Goal: Task Accomplishment & Management: Complete application form

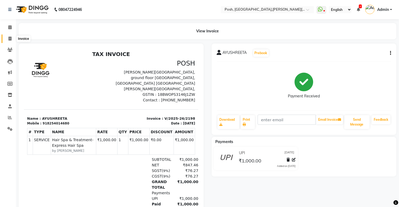
click at [10, 38] on icon at bounding box center [10, 39] width 3 height 4
select select "service"
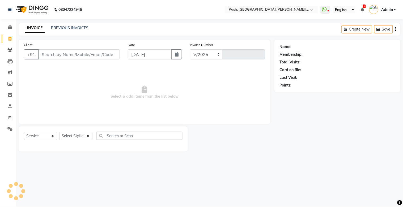
select select "3535"
type input "2199"
click at [51, 55] on input "Client" at bounding box center [79, 54] width 82 height 10
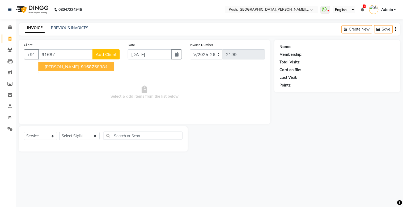
click at [70, 64] on span "[PERSON_NAME]" at bounding box center [62, 66] width 34 height 5
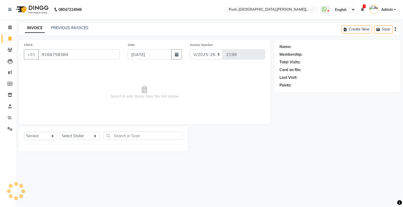
type input "9168758384"
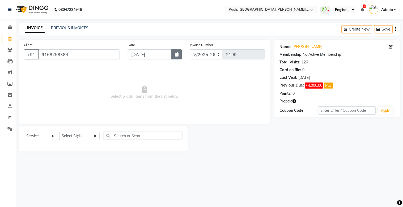
click at [175, 54] on icon "button" at bounding box center [177, 54] width 4 height 4
select select "9"
select select "2025"
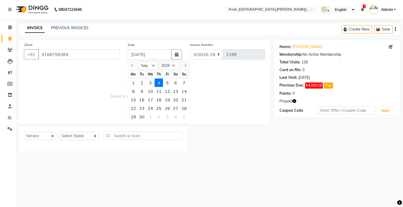
click at [328, 88] on button "Pay" at bounding box center [328, 86] width 9 height 6
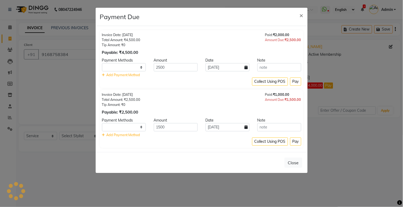
select select "1"
click at [123, 128] on select "CASH CARD ONLINE CUSTOM GPay PayTM PhonePe UPI NearBuy Loan BharatPay Cheque Mo…" at bounding box center [124, 127] width 44 height 8
click at [151, 179] on ngb-modal-window "Payment Due × Invoice Date: [DATE] Total Amount: ₹4,500.00 Tip Amount: ₹0 Payab…" at bounding box center [201, 103] width 403 height 207
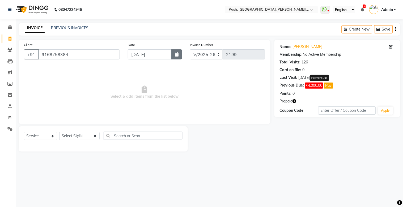
click at [175, 55] on icon "button" at bounding box center [177, 54] width 4 height 4
select select "9"
select select "2025"
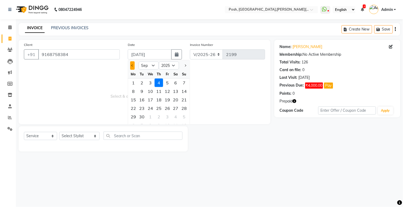
click at [132, 65] on span "Previous month" at bounding box center [133, 66] width 2 height 2
select select "8"
click at [142, 99] on div "12" at bounding box center [142, 100] width 9 height 9
type input "[DATE]"
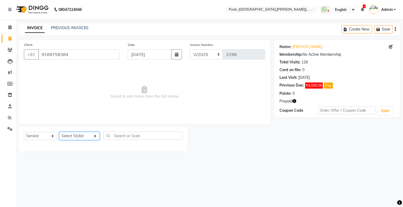
click at [84, 136] on select "Select Stylist [PERSON_NAME] ISLAM DIVYANGKA [PERSON_NAME] Manager [PERSON_NAME…" at bounding box center [79, 136] width 40 height 8
select select "16672"
click at [59, 132] on select "Select Stylist [PERSON_NAME] ISLAM DIVYANGKA [PERSON_NAME] Manager [PERSON_NAME…" at bounding box center [79, 136] width 40 height 8
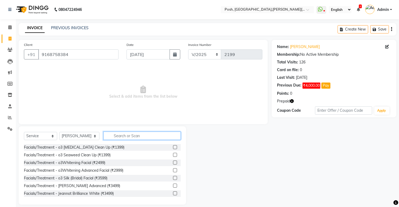
click at [118, 137] on input "text" at bounding box center [141, 136] width 77 height 8
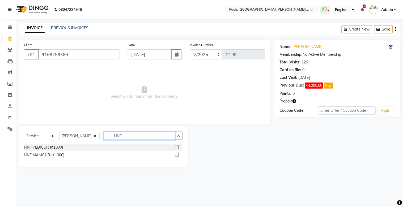
type input "HNF"
click at [177, 147] on label at bounding box center [177, 147] width 4 height 4
click at [177, 147] on input "checkbox" at bounding box center [176, 147] width 3 height 3
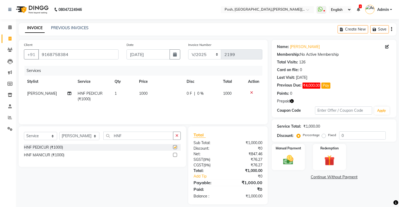
checkbox input "false"
click at [290, 153] on div "Manual Payment" at bounding box center [288, 156] width 35 height 27
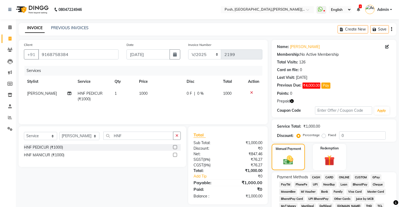
click at [312, 184] on span "UPI" at bounding box center [315, 185] width 8 height 6
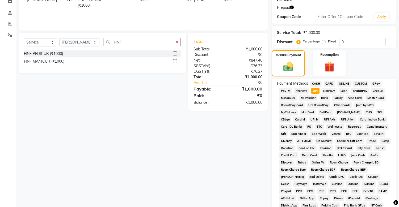
scroll to position [166, 0]
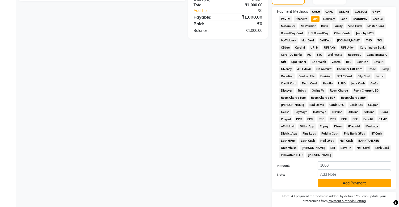
click at [343, 186] on button "Add Payment" at bounding box center [353, 183] width 73 height 8
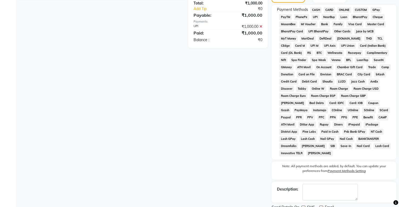
scroll to position [190, 0]
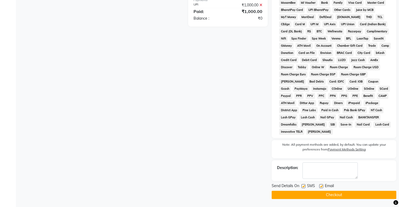
click at [303, 187] on label at bounding box center [303, 186] width 4 height 4
click at [303, 187] on input "checkbox" at bounding box center [302, 186] width 3 height 3
checkbox input "false"
click at [310, 193] on button "Checkout" at bounding box center [334, 195] width 125 height 8
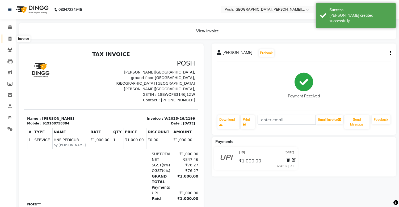
click at [10, 39] on icon at bounding box center [10, 39] width 3 height 4
select select "service"
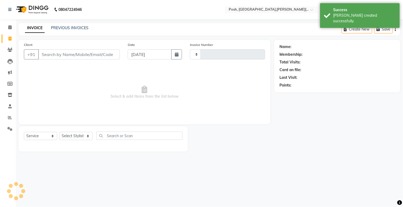
type input "2200"
select select "3535"
click at [56, 54] on input "Client" at bounding box center [79, 54] width 82 height 10
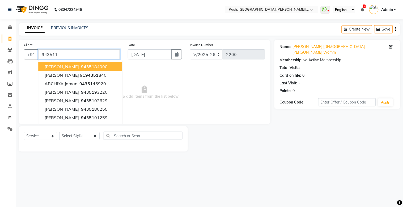
click at [56, 54] on input "943511" at bounding box center [79, 54] width 82 height 10
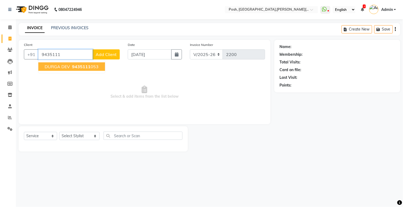
click at [73, 65] on span "9435111" at bounding box center [81, 66] width 19 height 5
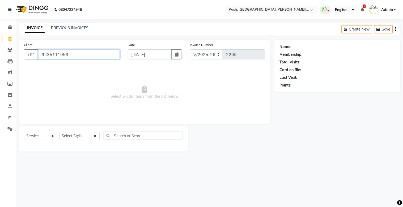
type input "9435111053"
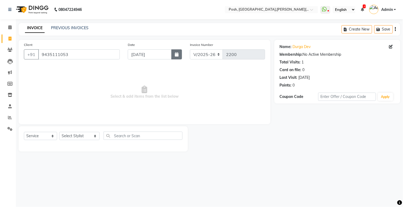
click at [176, 54] on icon "button" at bounding box center [177, 54] width 4 height 4
select select "9"
select select "2025"
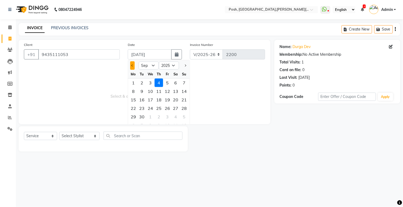
click at [130, 65] on button "Previous month" at bounding box center [132, 65] width 5 height 9
select select "8"
click at [140, 100] on div "12" at bounding box center [142, 100] width 9 height 9
type input "[DATE]"
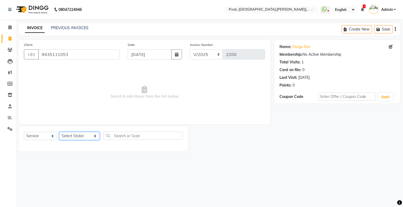
click at [79, 137] on select "Select Stylist [PERSON_NAME] ISLAM DIVYANGKA [PERSON_NAME] Manager [PERSON_NAME…" at bounding box center [79, 136] width 40 height 8
select select "16666"
click at [59, 132] on select "Select Stylist [PERSON_NAME] ISLAM DIVYANGKA [PERSON_NAME] Manager [PERSON_NAME…" at bounding box center [79, 136] width 40 height 8
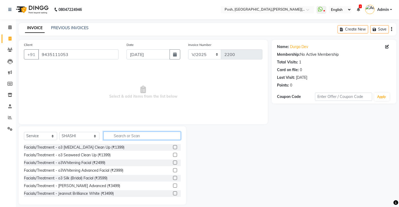
click at [113, 135] on input "text" at bounding box center [141, 136] width 77 height 8
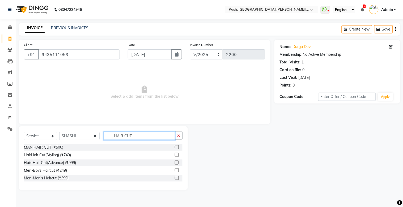
type input "HAIR CUT"
click at [177, 146] on label at bounding box center [177, 147] width 4 height 4
click at [177, 146] on input "checkbox" at bounding box center [176, 147] width 3 height 3
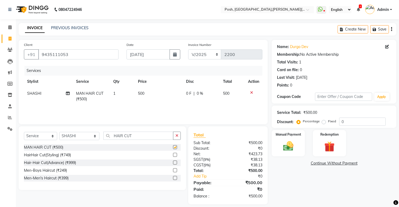
checkbox input "false"
click at [287, 144] on img at bounding box center [289, 146] width 18 height 12
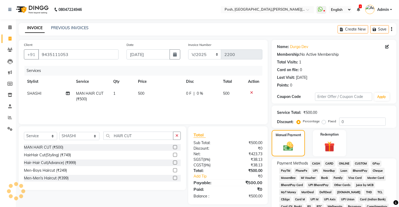
click at [313, 164] on span "CASH" at bounding box center [315, 164] width 11 height 6
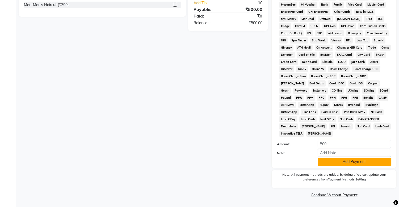
click at [338, 162] on button "Add Payment" at bounding box center [353, 162] width 73 height 8
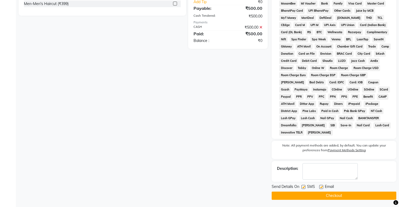
click at [303, 188] on label at bounding box center [303, 187] width 4 height 4
click at [303, 188] on input "checkbox" at bounding box center [302, 187] width 3 height 3
checkbox input "false"
click at [307, 197] on button "Checkout" at bounding box center [334, 196] width 125 height 8
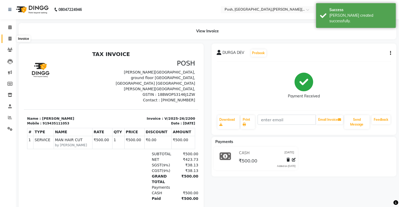
click at [11, 38] on icon at bounding box center [10, 39] width 3 height 4
select select "service"
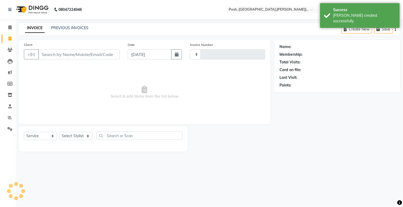
type input "2201"
select select "3535"
click at [56, 57] on input "Client" at bounding box center [79, 54] width 82 height 10
type input "D"
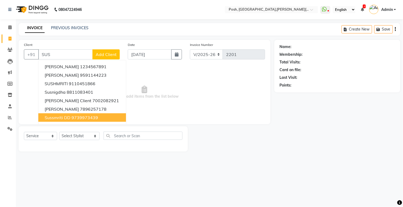
click at [90, 117] on ngb-highlight "9739973439" at bounding box center [84, 117] width 27 height 5
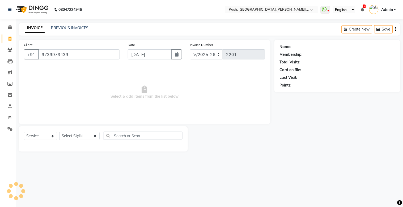
type input "9739973439"
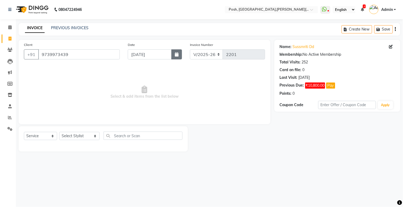
click at [175, 58] on button "button" at bounding box center [176, 54] width 11 height 10
select select "9"
select select "2025"
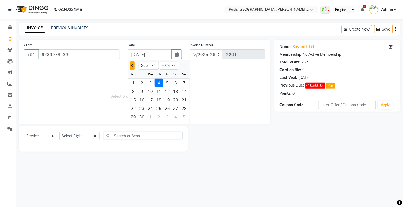
click at [133, 66] on span "Previous month" at bounding box center [133, 66] width 2 height 2
select select "8"
click at [142, 100] on div "12" at bounding box center [142, 100] width 9 height 9
type input "[DATE]"
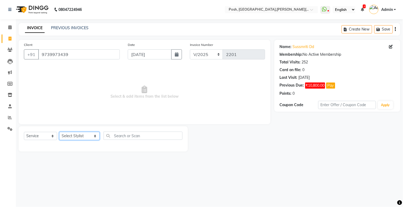
click at [72, 137] on select "Select Stylist [PERSON_NAME] ISLAM DIVYANGKA [PERSON_NAME] Manager [PERSON_NAME…" at bounding box center [79, 136] width 40 height 8
select select "30883"
click at [59, 132] on select "Select Stylist [PERSON_NAME] ISLAM DIVYANGKA [PERSON_NAME] Manager [PERSON_NAME…" at bounding box center [79, 136] width 40 height 8
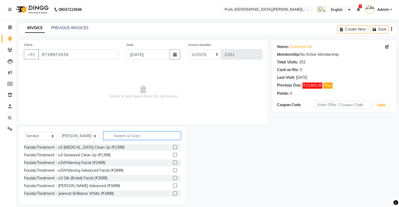
click at [122, 138] on input "text" at bounding box center [141, 136] width 77 height 8
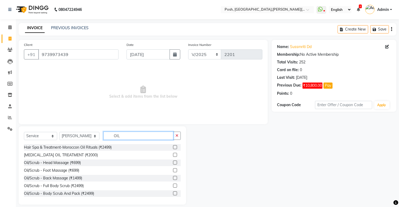
type input "OIL"
click at [173, 162] on label at bounding box center [175, 163] width 4 height 4
click at [173, 162] on input "checkbox" at bounding box center [174, 162] width 3 height 3
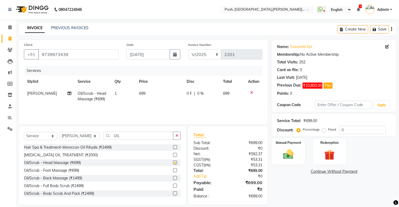
checkbox input "false"
click at [141, 94] on span "699" at bounding box center [142, 93] width 6 height 5
select select "30883"
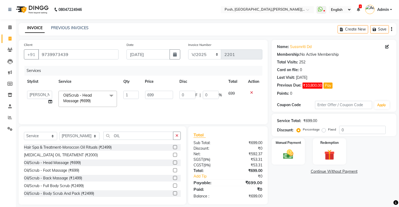
click at [141, 94] on td "1" at bounding box center [131, 99] width 22 height 23
click at [148, 94] on input "699" at bounding box center [159, 95] width 28 height 8
type input "700"
click at [299, 155] on div "Manual Payment" at bounding box center [288, 151] width 35 height 27
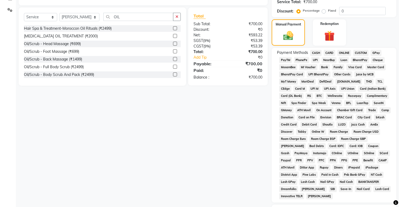
scroll to position [120, 0]
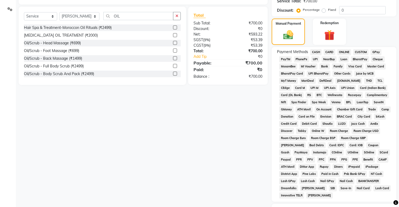
click at [315, 53] on span "CASH" at bounding box center [315, 52] width 11 height 6
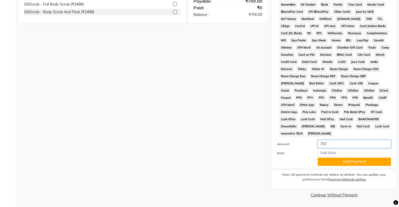
click at [339, 144] on input "700" at bounding box center [353, 144] width 73 height 8
type input "7"
type input "400"
click at [346, 163] on button "Add Payment" at bounding box center [353, 162] width 73 height 8
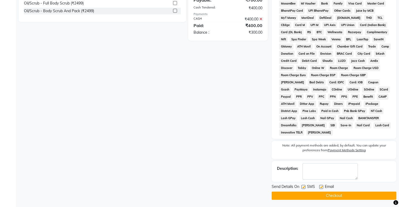
click at [302, 189] on label at bounding box center [303, 187] width 4 height 4
click at [302, 189] on input "checkbox" at bounding box center [302, 187] width 3 height 3
checkbox input "false"
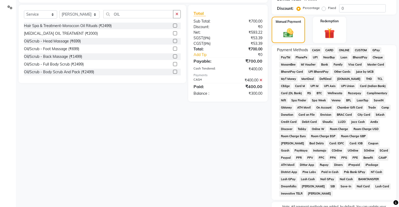
click at [316, 56] on span "UPI" at bounding box center [315, 57] width 8 height 6
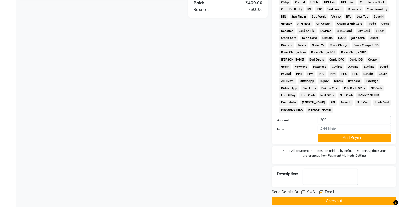
scroll to position [213, 0]
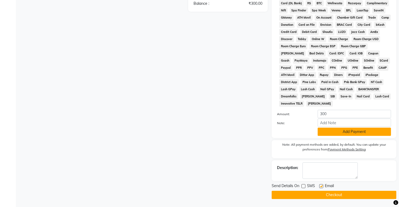
click at [347, 133] on button "Add Payment" at bounding box center [353, 132] width 73 height 8
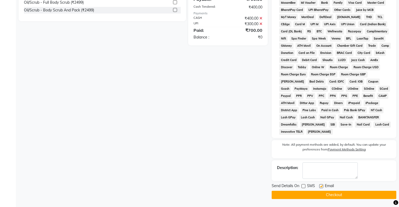
click at [303, 195] on button "Checkout" at bounding box center [334, 195] width 125 height 8
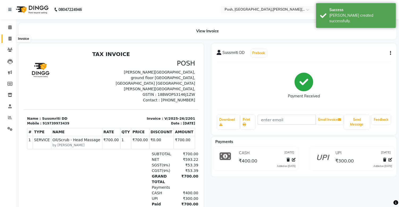
click at [11, 39] on span at bounding box center [9, 39] width 9 height 6
select select "service"
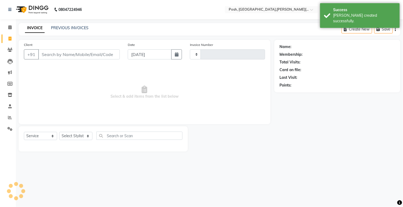
type input "2202"
select select "3535"
click at [57, 53] on input "Client" at bounding box center [79, 54] width 82 height 10
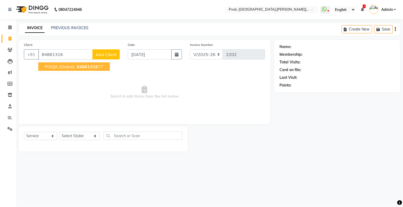
click at [65, 70] on button "POOJA (Global) 84861316 77" at bounding box center [73, 66] width 71 height 9
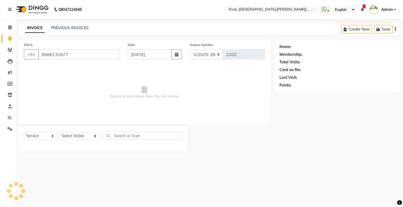
type input "8486131677"
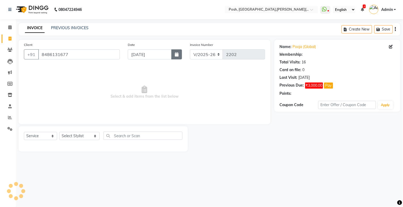
click at [177, 55] on icon "button" at bounding box center [177, 54] width 4 height 4
select select "9"
select select "2025"
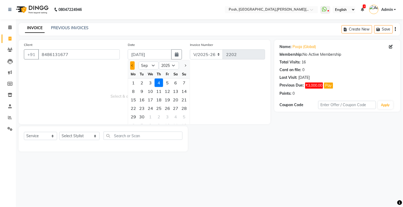
click at [132, 67] on button "Previous month" at bounding box center [132, 65] width 5 height 9
select select "8"
click at [141, 102] on div "12" at bounding box center [142, 100] width 9 height 9
type input "[DATE]"
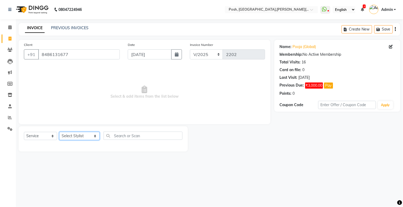
click at [78, 135] on select "Select Stylist [PERSON_NAME] ISLAM DIVYANGKA [PERSON_NAME] Manager [PERSON_NAME…" at bounding box center [79, 136] width 40 height 8
select select "16666"
click at [59, 132] on select "Select Stylist [PERSON_NAME] ISLAM DIVYANGKA [PERSON_NAME] Manager [PERSON_NAME…" at bounding box center [79, 136] width 40 height 8
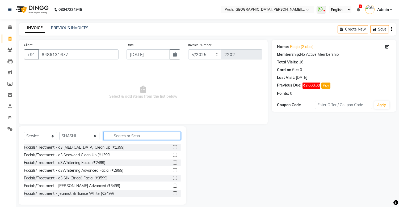
click at [117, 136] on input "text" at bounding box center [141, 136] width 77 height 8
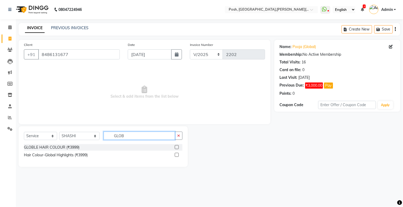
type input "GLOB"
click at [177, 149] on label at bounding box center [177, 147] width 4 height 4
click at [177, 149] on input "checkbox" at bounding box center [176, 147] width 3 height 3
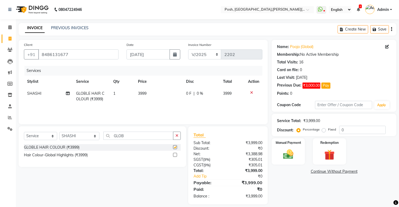
checkbox input "false"
click at [143, 94] on span "3999" at bounding box center [142, 93] width 9 height 5
select select "16666"
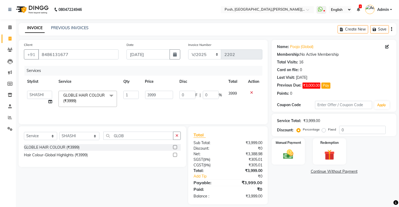
click at [143, 94] on td "3999" at bounding box center [159, 99] width 34 height 23
click at [148, 95] on input "3999" at bounding box center [159, 95] width 28 height 8
type input "4000"
drag, startPoint x: 156, startPoint y: 107, endPoint x: 162, endPoint y: 102, distance: 7.9
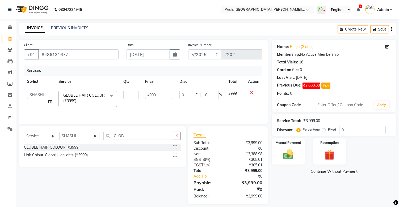
click at [156, 107] on div "Services Stylist Service Qty Price Disc Total Action [PERSON_NAME] ISLAM DIVYAN…" at bounding box center [143, 92] width 238 height 53
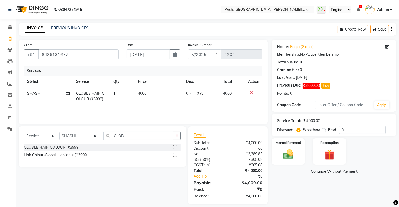
click at [184, 96] on td "0 F | 0 %" at bounding box center [201, 97] width 37 height 18
select select "16666"
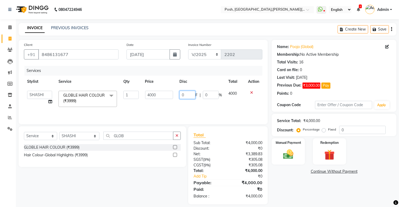
click at [188, 95] on input "0" at bounding box center [187, 95] width 16 height 8
type input "500"
click at [187, 104] on td "500 F | 0 %" at bounding box center [200, 99] width 49 height 23
select select "16666"
click at [119, 136] on input "GLOB" at bounding box center [138, 136] width 70 height 8
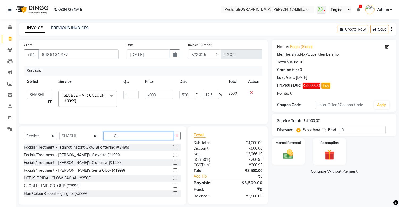
type input "G"
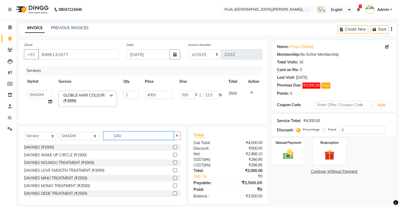
type input "DAV"
click at [173, 148] on label at bounding box center [175, 147] width 4 height 4
click at [173, 148] on input "checkbox" at bounding box center [174, 147] width 3 height 3
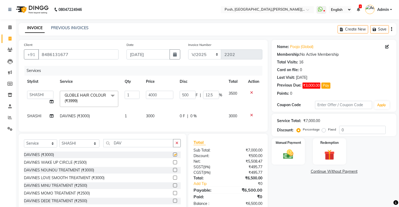
checkbox input "false"
click at [126, 147] on input "DAV" at bounding box center [138, 143] width 70 height 8
type input "D"
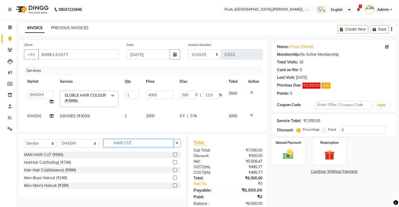
type input "HAIR CUT"
click at [172, 174] on div "Hair-Hair Cut(Advance) (₹999)" at bounding box center [102, 170] width 157 height 7
click at [177, 174] on div at bounding box center [177, 170] width 8 height 7
click at [175, 172] on label at bounding box center [175, 170] width 4 height 4
click at [175, 172] on input "checkbox" at bounding box center [174, 170] width 3 height 3
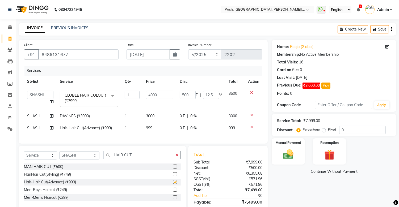
checkbox input "false"
click at [148, 129] on span "999" at bounding box center [149, 128] width 6 height 5
select select "16666"
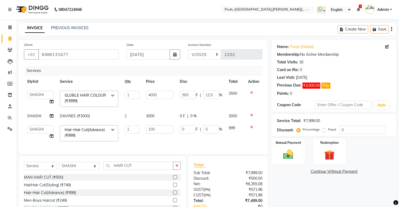
type input "1000"
click at [158, 143] on div "Client [PHONE_NUMBER] Date [DATE] Invoice Number V/2025 V/[PHONE_NUMBER] Servic…" at bounding box center [143, 97] width 249 height 115
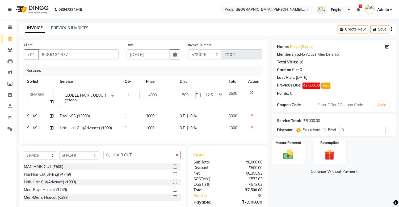
click at [169, 138] on div "Services Stylist Service Qty Price Disc Total Action [PERSON_NAME] ISLAM DIVYAN…" at bounding box center [143, 102] width 238 height 73
click at [177, 132] on td "0 F | 0 %" at bounding box center [200, 128] width 49 height 12
select select "16666"
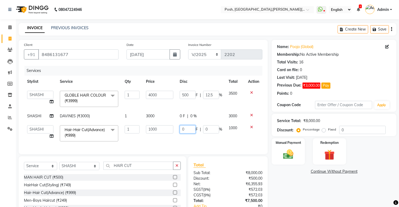
click at [187, 130] on input "0" at bounding box center [188, 129] width 16 height 8
type input "200"
click at [172, 141] on div "Services Stylist Service Qty Price Disc Total Action [PERSON_NAME] ISLAM DIVYAN…" at bounding box center [143, 107] width 238 height 83
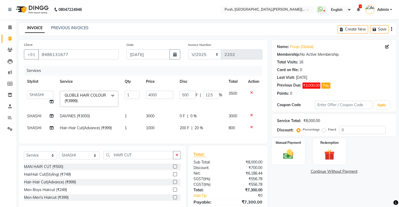
scroll to position [29, 0]
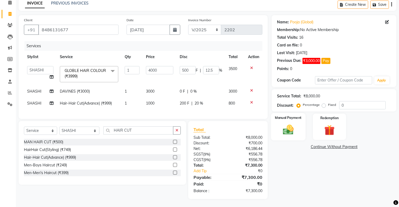
click at [288, 126] on img at bounding box center [289, 130] width 18 height 12
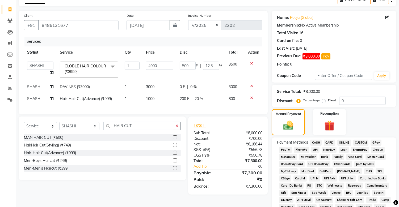
click at [325, 141] on span "CARD" at bounding box center [329, 143] width 11 height 6
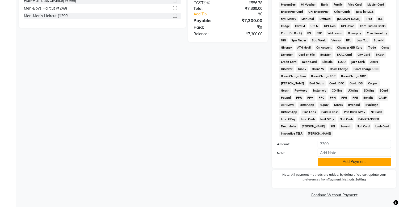
click at [363, 160] on button "Add Payment" at bounding box center [353, 162] width 73 height 8
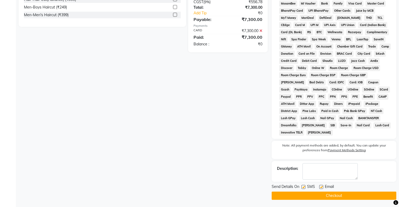
click at [304, 188] on label at bounding box center [303, 187] width 4 height 4
click at [304, 188] on input "checkbox" at bounding box center [302, 187] width 3 height 3
checkbox input "false"
click at [304, 198] on button "Checkout" at bounding box center [334, 196] width 125 height 8
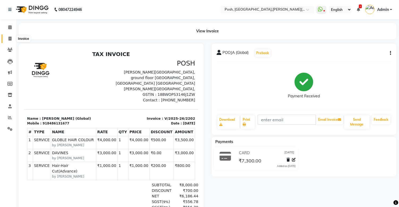
click at [9, 39] on icon at bounding box center [10, 39] width 3 height 4
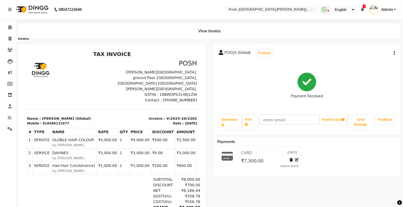
select select "service"
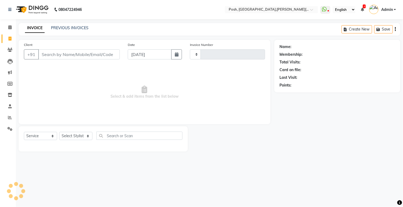
type input "2203"
select select "3535"
click at [47, 51] on input "Client" at bounding box center [79, 54] width 82 height 10
click at [59, 55] on input "Client" at bounding box center [79, 54] width 82 height 10
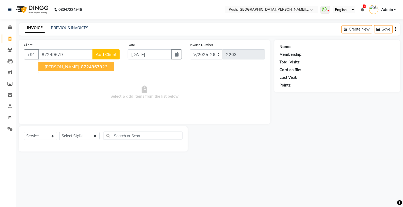
click at [64, 65] on span "[PERSON_NAME]" at bounding box center [62, 66] width 34 height 5
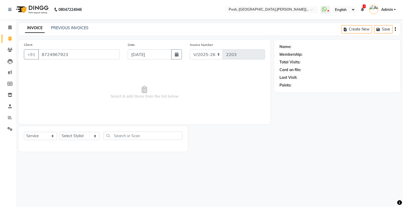
type input "8724967923"
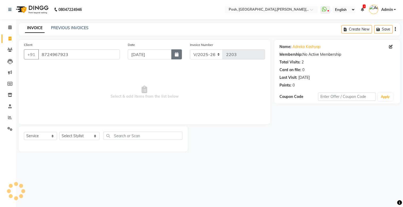
click at [176, 54] on icon "button" at bounding box center [177, 54] width 4 height 4
select select "9"
select select "2025"
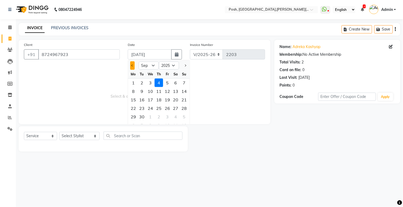
click at [132, 65] on span "Previous month" at bounding box center [133, 66] width 2 height 2
select select "8"
drag, startPoint x: 142, startPoint y: 100, endPoint x: 123, endPoint y: 112, distance: 21.9
click at [142, 101] on div "12" at bounding box center [142, 100] width 9 height 9
type input "[DATE]"
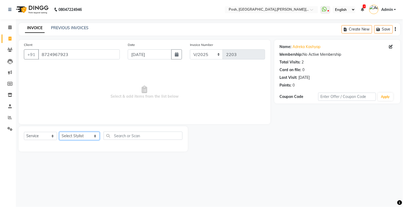
click at [62, 136] on select "Select Stylist [PERSON_NAME] ISLAM DIVYANGKA [PERSON_NAME] Manager [PERSON_NAME…" at bounding box center [79, 136] width 40 height 8
select select "30883"
click at [59, 132] on select "Select Stylist [PERSON_NAME] ISLAM DIVYANGKA [PERSON_NAME] Manager [PERSON_NAME…" at bounding box center [79, 136] width 40 height 8
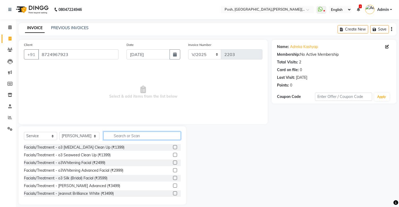
click at [120, 133] on input "text" at bounding box center [141, 136] width 77 height 8
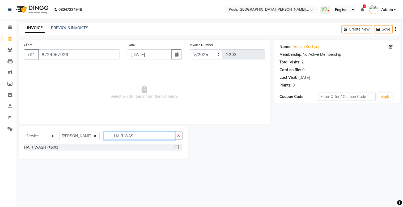
type input "HAIR WAS"
click at [177, 148] on label at bounding box center [177, 147] width 4 height 4
click at [177, 148] on input "checkbox" at bounding box center [176, 147] width 3 height 3
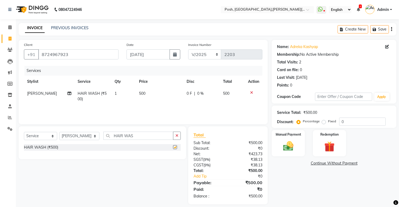
checkbox input "false"
click at [286, 148] on img at bounding box center [289, 146] width 18 height 12
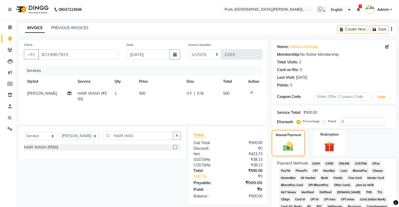
click at [325, 163] on span "CARD" at bounding box center [329, 164] width 11 height 6
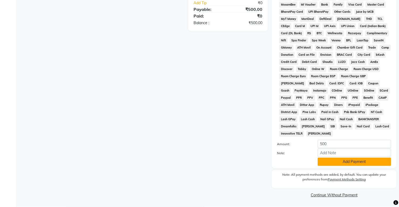
click at [359, 164] on button "Add Payment" at bounding box center [353, 162] width 73 height 8
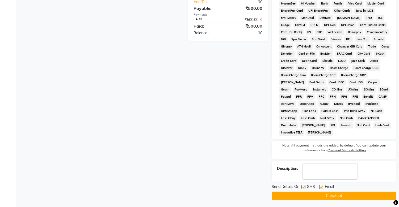
click at [304, 189] on label at bounding box center [303, 187] width 4 height 4
click at [304, 189] on input "checkbox" at bounding box center [302, 187] width 3 height 3
checkbox input "false"
click at [308, 193] on button "Checkout" at bounding box center [334, 196] width 125 height 8
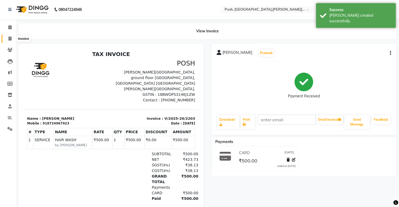
click at [9, 39] on icon at bounding box center [10, 39] width 3 height 4
select select "service"
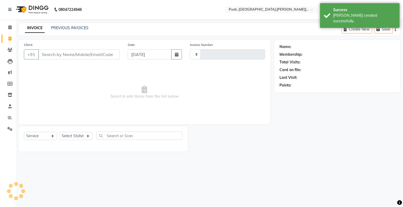
type input "2204"
select select "3535"
click at [46, 56] on input "Client" at bounding box center [79, 54] width 82 height 10
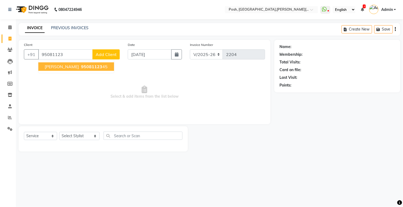
click at [64, 66] on span "[PERSON_NAME]" at bounding box center [62, 66] width 34 height 5
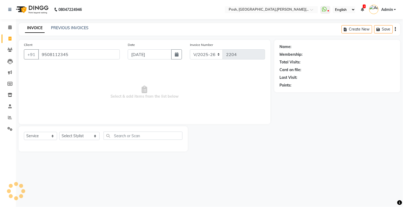
type input "9508112345"
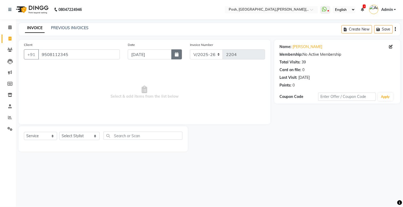
click at [179, 52] on button "button" at bounding box center [176, 54] width 11 height 10
select select "9"
select select "2025"
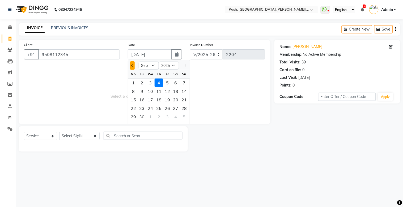
click at [132, 65] on span "Previous month" at bounding box center [133, 66] width 2 height 2
select select "8"
click at [149, 101] on div "13" at bounding box center [150, 100] width 9 height 9
type input "[DATE]"
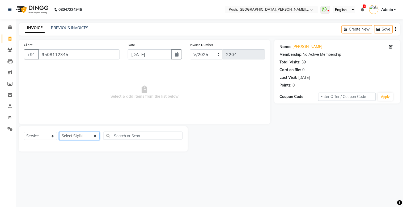
click at [79, 136] on select "Select Stylist [PERSON_NAME] ISLAM DIVYANGKA [PERSON_NAME] Manager [PERSON_NAME…" at bounding box center [79, 136] width 40 height 8
select select "16666"
click at [59, 132] on select "Select Stylist [PERSON_NAME] ISLAM DIVYANGKA [PERSON_NAME] Manager [PERSON_NAME…" at bounding box center [79, 136] width 40 height 8
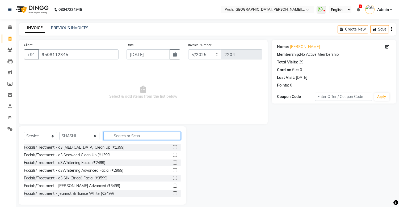
click at [118, 135] on input "text" at bounding box center [141, 136] width 77 height 8
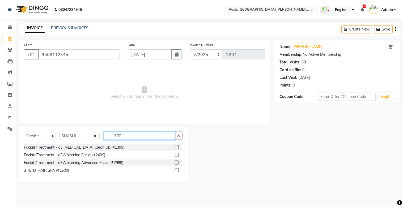
type input "3 TE"
click at [177, 171] on label at bounding box center [177, 170] width 4 height 4
click at [177, 171] on input "checkbox" at bounding box center [176, 170] width 3 height 3
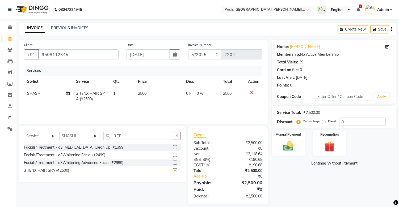
checkbox input "false"
click at [156, 108] on div "Services Stylist Service Qty Price Disc Total Action SHASHI 3 TENX HAIR SPA (₹2…" at bounding box center [143, 92] width 238 height 53
click at [185, 96] on td "0 F | 0 %" at bounding box center [201, 97] width 37 height 18
select select "16666"
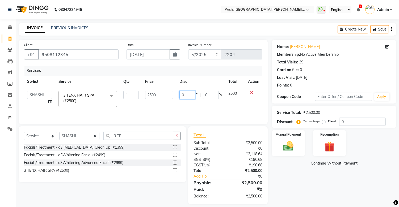
click at [189, 96] on input "0" at bounding box center [187, 95] width 16 height 8
type input "1000"
click at [198, 100] on td "1000 F | 0 %" at bounding box center [200, 99] width 49 height 23
select select "16666"
click at [292, 144] on img at bounding box center [289, 146] width 18 height 12
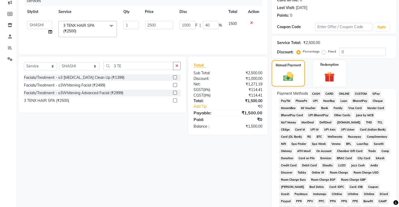
scroll to position [72, 0]
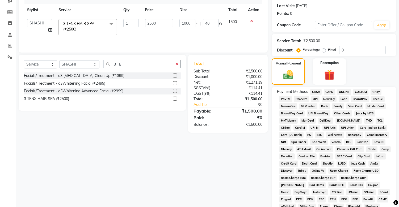
click at [315, 93] on span "CASH" at bounding box center [315, 92] width 11 height 6
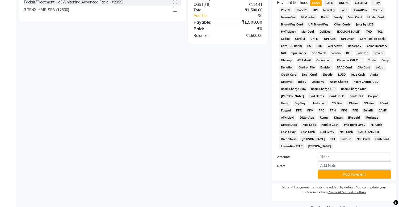
scroll to position [175, 0]
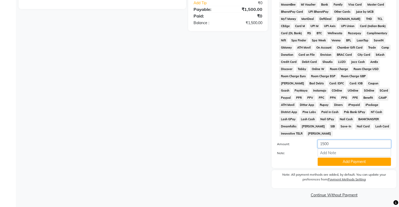
click at [325, 144] on input "1500" at bounding box center [353, 144] width 73 height 8
click at [338, 143] on input "1000" at bounding box center [353, 144] width 73 height 8
type input "1000"
click at [341, 164] on button "Add Payment" at bounding box center [353, 162] width 73 height 8
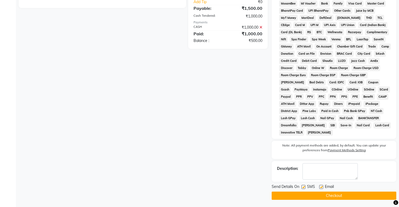
click at [303, 189] on label at bounding box center [303, 187] width 4 height 4
click at [303, 189] on input "checkbox" at bounding box center [302, 187] width 3 height 3
checkbox input "false"
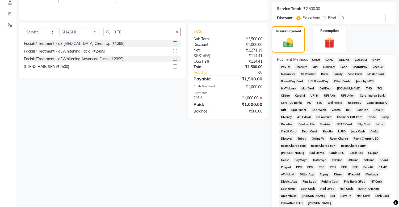
scroll to position [101, 0]
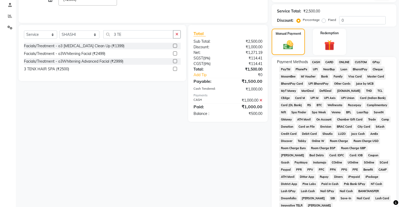
drag, startPoint x: 315, startPoint y: 69, endPoint x: 312, endPoint y: 78, distance: 8.8
click at [315, 69] on span "UPI" at bounding box center [315, 69] width 8 height 6
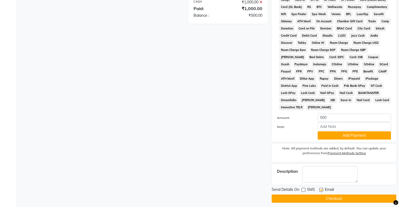
scroll to position [205, 0]
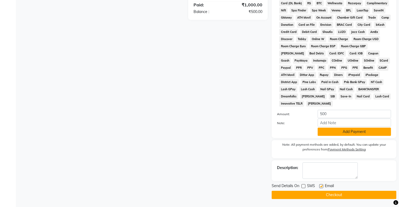
click at [337, 132] on button "Add Payment" at bounding box center [353, 132] width 73 height 8
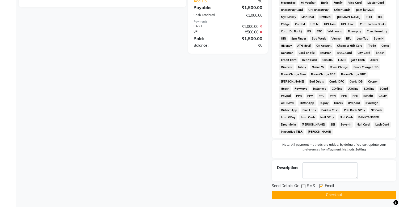
scroll to position [176, 0]
click at [304, 194] on button "Checkout" at bounding box center [334, 195] width 125 height 8
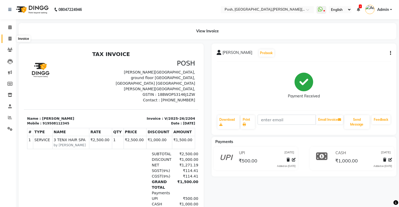
click at [11, 38] on icon at bounding box center [10, 39] width 3 height 4
select select "service"
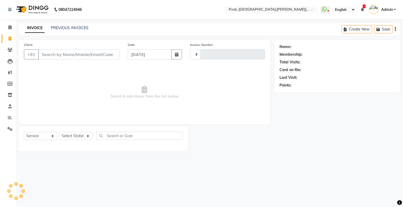
type input "2205"
select select "3535"
click at [59, 55] on input "Client" at bounding box center [79, 54] width 82 height 10
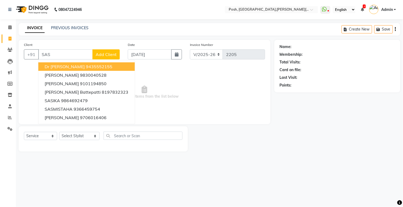
click at [61, 65] on span "Dr [PERSON_NAME]" at bounding box center [65, 66] width 40 height 5
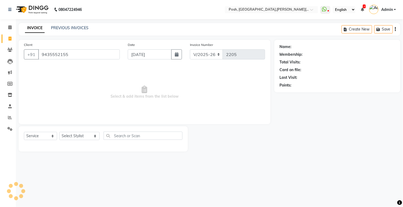
type input "9435552155"
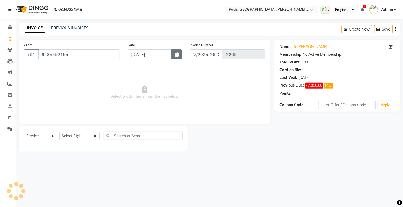
click at [178, 53] on icon "button" at bounding box center [177, 54] width 4 height 4
select select "9"
select select "2025"
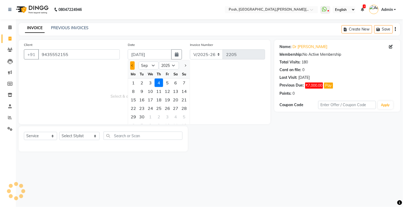
click at [133, 65] on span "Previous month" at bounding box center [133, 66] width 2 height 2
select select "8"
click at [167, 91] on div "8" at bounding box center [167, 91] width 9 height 9
type input "[DATE]"
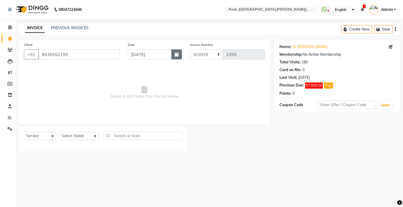
click at [176, 54] on icon "button" at bounding box center [177, 54] width 4 height 4
select select "8"
select select "2025"
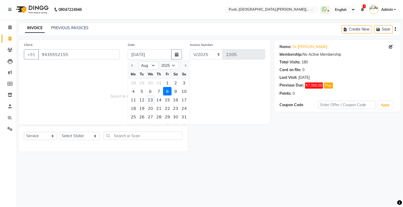
click at [149, 100] on div "13" at bounding box center [150, 100] width 9 height 9
type input "[DATE]"
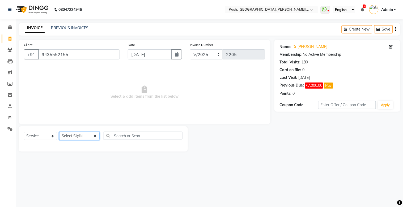
click at [73, 136] on select "Select Stylist [PERSON_NAME] ISLAM DIVYANGKA [PERSON_NAME] Manager [PERSON_NAME…" at bounding box center [79, 136] width 40 height 8
select select "16671"
click at [59, 132] on select "Select Stylist [PERSON_NAME] ISLAM DIVYANGKA [PERSON_NAME] Manager [PERSON_NAME…" at bounding box center [79, 136] width 40 height 8
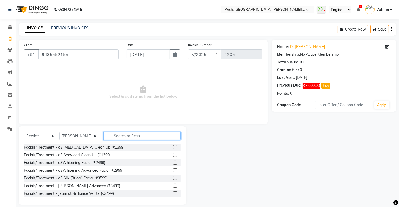
click at [125, 134] on input "text" at bounding box center [141, 136] width 77 height 8
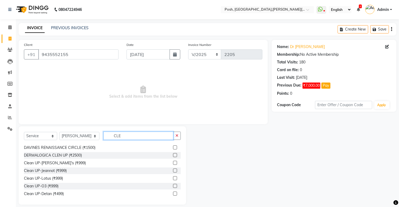
scroll to position [39, 0]
type input "CLE"
click at [173, 185] on label at bounding box center [175, 185] width 4 height 4
click at [173, 185] on input "checkbox" at bounding box center [174, 185] width 3 height 3
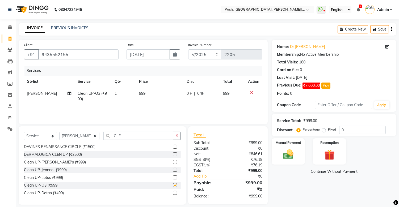
checkbox input "false"
click at [122, 135] on input "CLE" at bounding box center [138, 136] width 70 height 8
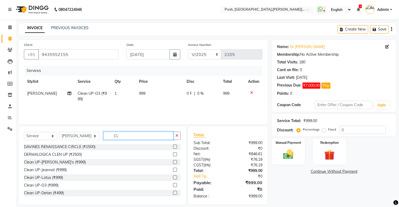
type input "C"
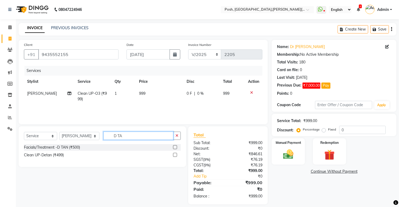
scroll to position [0, 0]
type input "D TA"
click at [174, 155] on label at bounding box center [175, 155] width 4 height 4
click at [174, 155] on input "checkbox" at bounding box center [174, 155] width 3 height 3
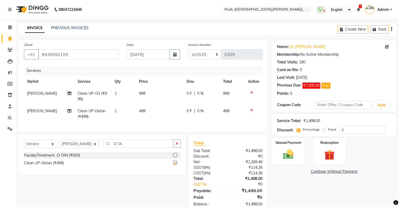
checkbox input "false"
click at [141, 112] on span "499" at bounding box center [142, 111] width 6 height 5
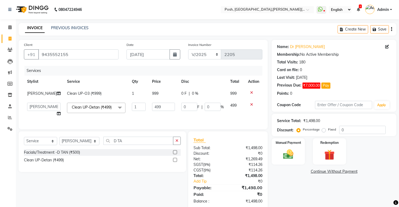
click at [141, 112] on td "1" at bounding box center [139, 110] width 20 height 20
click at [152, 107] on input "499" at bounding box center [163, 107] width 23 height 8
type input "500"
click at [151, 94] on td "999" at bounding box center [163, 94] width 29 height 12
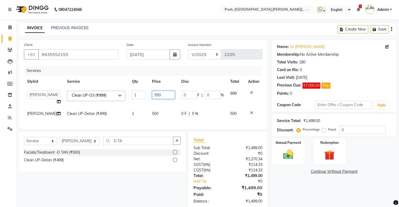
click at [152, 94] on input "999" at bounding box center [163, 95] width 23 height 8
type input "1000"
click at [169, 113] on td "500" at bounding box center [163, 114] width 29 height 12
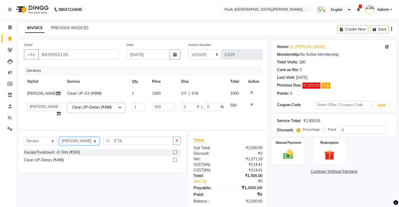
click at [81, 144] on select "Select Stylist [PERSON_NAME] ISLAM DIVYANGKA [PERSON_NAME] Manager [PERSON_NAME…" at bounding box center [79, 141] width 40 height 8
select select "16666"
click at [59, 142] on select "Select Stylist [PERSON_NAME] ISLAM DIVYANGKA [PERSON_NAME] Manager [PERSON_NAME…" at bounding box center [79, 141] width 40 height 8
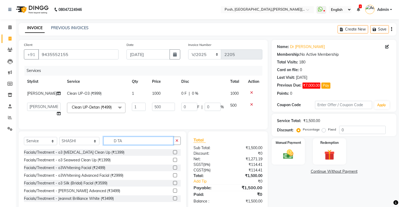
click at [123, 145] on input "D TA" at bounding box center [138, 141] width 70 height 8
type input "D"
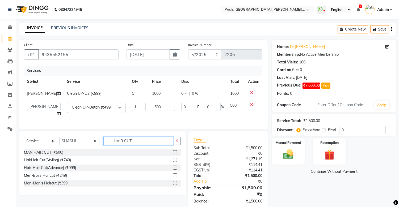
type input "HAIR CUT"
click at [175, 154] on label at bounding box center [175, 152] width 4 height 4
click at [175, 154] on input "checkbox" at bounding box center [174, 152] width 3 height 3
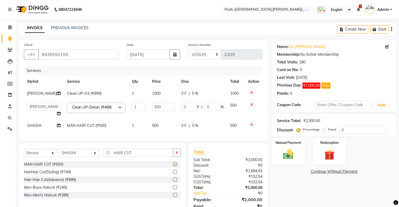
checkbox input "false"
click at [150, 157] on input "HAIR CUT" at bounding box center [138, 153] width 70 height 8
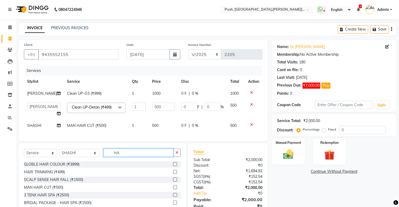
type input "H"
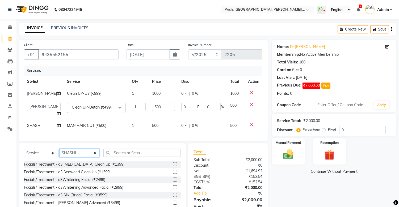
click at [88, 157] on select "Select Stylist [PERSON_NAME] ISLAM DIVYANGKA [PERSON_NAME] Manager [PERSON_NAME…" at bounding box center [79, 153] width 40 height 8
select select "16670"
click at [59, 154] on select "Select Stylist [PERSON_NAME] ISLAM DIVYANGKA [PERSON_NAME] Manager [PERSON_NAME…" at bounding box center [79, 153] width 40 height 8
click at [126, 157] on input "text" at bounding box center [141, 153] width 77 height 8
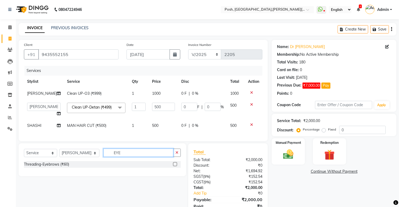
type input "EYE"
click at [175, 166] on label at bounding box center [175, 164] width 4 height 4
click at [175, 166] on input "checkbox" at bounding box center [174, 164] width 3 height 3
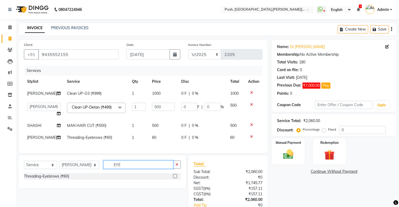
checkbox input "false"
click at [135, 168] on input "EYE" at bounding box center [138, 165] width 70 height 8
type input "E"
type input "UPP"
click at [175, 178] on label at bounding box center [175, 176] width 4 height 4
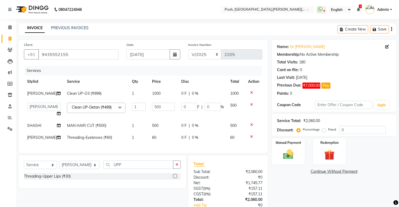
click at [175, 178] on input "checkbox" at bounding box center [174, 176] width 3 height 3
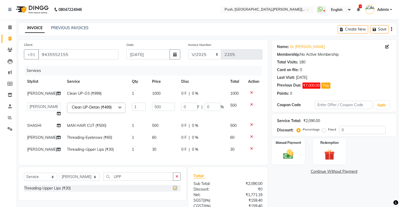
checkbox input "false"
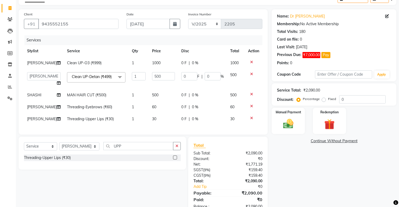
scroll to position [51, 0]
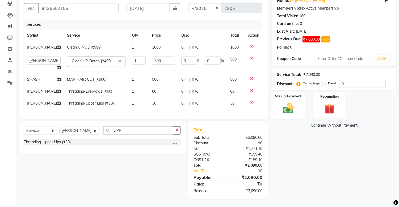
click at [289, 103] on img at bounding box center [289, 108] width 18 height 12
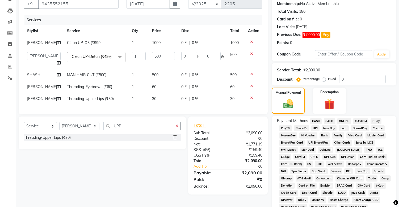
click at [314, 122] on span "CASH" at bounding box center [315, 121] width 11 height 6
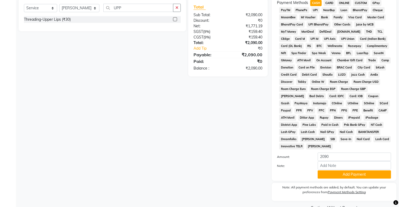
scroll to position [183, 0]
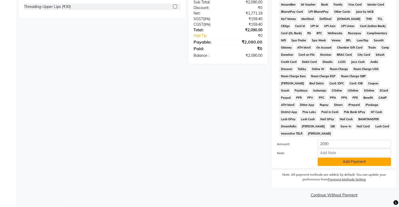
click at [346, 163] on button "Add Payment" at bounding box center [353, 162] width 73 height 8
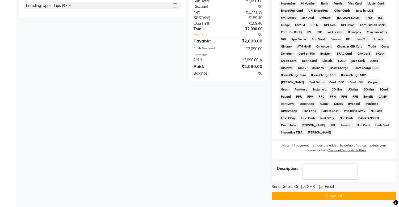
click at [304, 187] on label at bounding box center [303, 187] width 4 height 4
click at [304, 187] on input "checkbox" at bounding box center [302, 187] width 3 height 3
checkbox input "false"
click at [308, 195] on button "Checkout" at bounding box center [334, 196] width 125 height 8
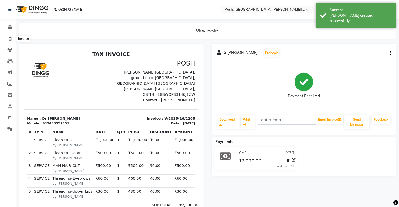
click at [7, 39] on span at bounding box center [9, 39] width 9 height 6
select select "service"
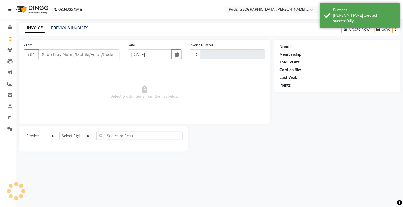
type input "2206"
select select "3535"
click at [62, 56] on input "Client" at bounding box center [79, 54] width 82 height 10
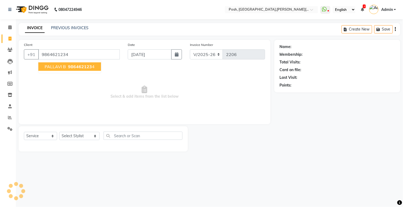
type input "9864621234"
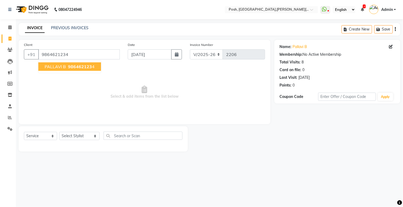
click at [64, 67] on span "PALLAVI B" at bounding box center [55, 66] width 21 height 5
click at [177, 55] on icon "button" at bounding box center [177, 54] width 4 height 4
select select "9"
select select "2025"
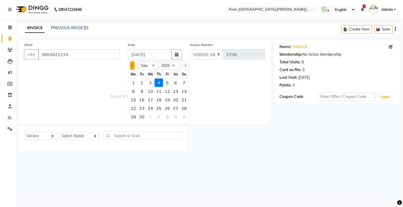
click at [131, 64] on button "Previous month" at bounding box center [132, 65] width 5 height 9
select select "8"
click at [150, 100] on div "13" at bounding box center [150, 100] width 9 height 9
type input "[DATE]"
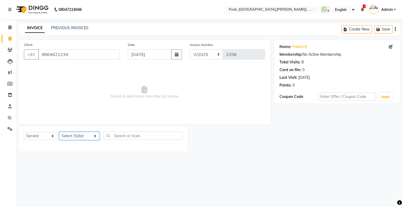
click at [62, 135] on select "Select Stylist [PERSON_NAME] ISLAM DIVYANGKA [PERSON_NAME] Manager [PERSON_NAME…" at bounding box center [79, 136] width 40 height 8
select select "16666"
click at [59, 132] on select "Select Stylist [PERSON_NAME] ISLAM DIVYANGKA [PERSON_NAME] Manager [PERSON_NAME…" at bounding box center [79, 136] width 40 height 8
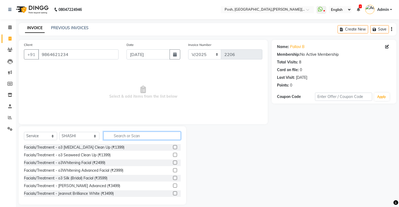
click at [115, 134] on input "text" at bounding box center [141, 136] width 77 height 8
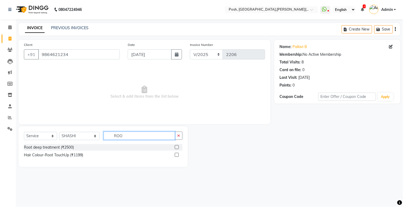
type input "ROO"
click at [176, 155] on label at bounding box center [177, 155] width 4 height 4
click at [176, 155] on input "checkbox" at bounding box center [176, 155] width 3 height 3
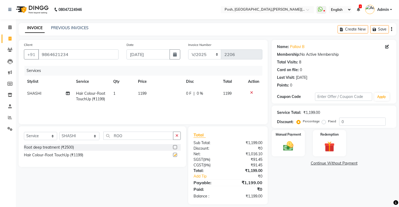
checkbox input "false"
click at [142, 93] on span "1199" at bounding box center [142, 93] width 9 height 5
click at [142, 93] on td "1199" at bounding box center [159, 97] width 48 height 18
select select "16666"
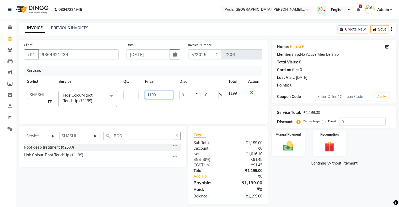
click at [153, 93] on input "1199" at bounding box center [159, 95] width 28 height 8
type input "1200"
click at [149, 104] on td "1200" at bounding box center [159, 99] width 34 height 23
select select "16666"
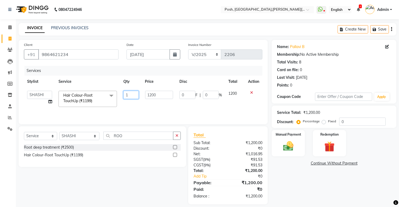
click at [133, 94] on input "1" at bounding box center [130, 95] width 15 height 8
type input "2"
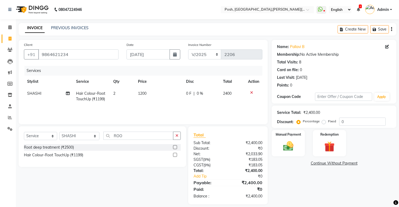
click at [139, 107] on div "Services Stylist Service Qty Price Disc Total Action SHASHI Hair Colour-Root To…" at bounding box center [143, 92] width 238 height 53
click at [290, 147] on img at bounding box center [289, 146] width 18 height 12
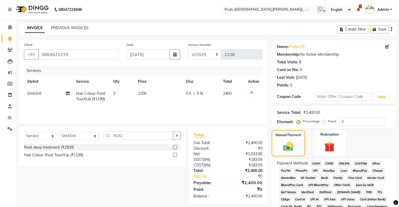
click at [315, 170] on span "UPI" at bounding box center [315, 171] width 8 height 6
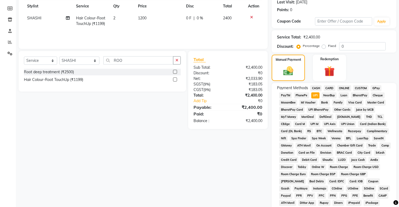
scroll to position [175, 0]
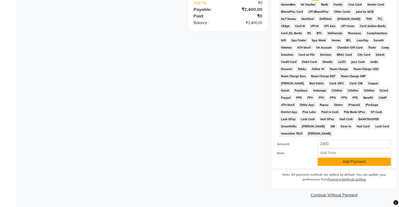
click at [357, 162] on button "Add Payment" at bounding box center [353, 162] width 73 height 8
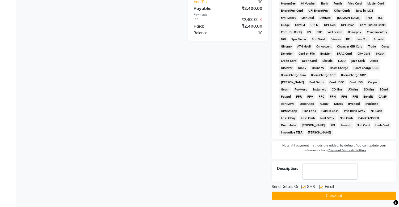
click at [303, 188] on label at bounding box center [303, 187] width 4 height 4
click at [303, 188] on input "checkbox" at bounding box center [302, 187] width 3 height 3
checkbox input "false"
click at [311, 197] on button "Checkout" at bounding box center [334, 196] width 125 height 8
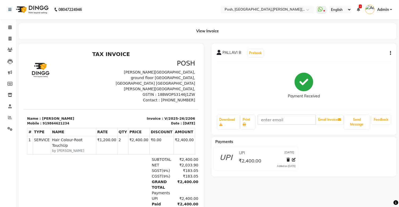
click at [56, 165] on div at bounding box center [55, 182] width 56 height 50
click at [9, 40] on icon at bounding box center [10, 39] width 3 height 4
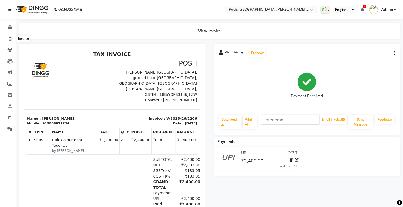
select select "3535"
select select "service"
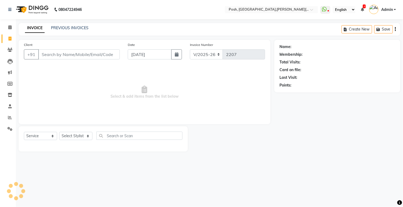
click at [60, 54] on input "Client" at bounding box center [79, 54] width 82 height 10
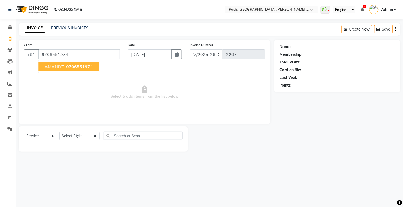
type input "9706551974"
click at [61, 64] on span "AMANIYE" at bounding box center [54, 66] width 19 height 5
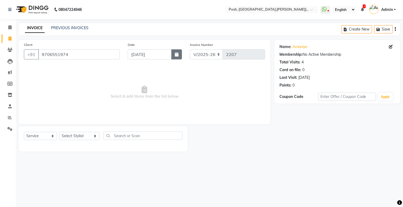
click at [173, 56] on button "button" at bounding box center [176, 54] width 11 height 10
select select "9"
select select "2025"
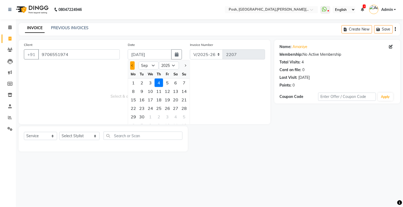
click at [132, 64] on button "Previous month" at bounding box center [132, 65] width 5 height 9
select select "8"
click at [150, 101] on div "13" at bounding box center [150, 100] width 9 height 9
type input "[DATE]"
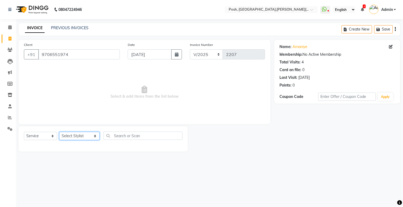
click at [78, 137] on select "Select Stylist [PERSON_NAME] ISLAM DIVYANGKA [PERSON_NAME] Manager [PERSON_NAME…" at bounding box center [79, 136] width 40 height 8
select select "16671"
click at [59, 132] on select "Select Stylist [PERSON_NAME] ISLAM DIVYANGKA [PERSON_NAME] Manager [PERSON_NAME…" at bounding box center [79, 136] width 40 height 8
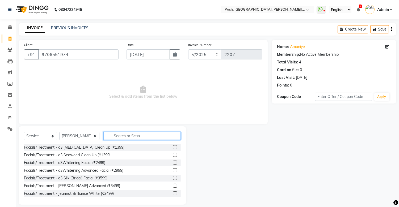
click at [118, 137] on input "text" at bounding box center [141, 136] width 77 height 8
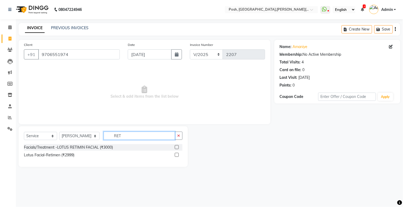
type input "RET"
click at [177, 156] on label at bounding box center [177, 155] width 4 height 4
click at [177, 156] on input "checkbox" at bounding box center [176, 155] width 3 height 3
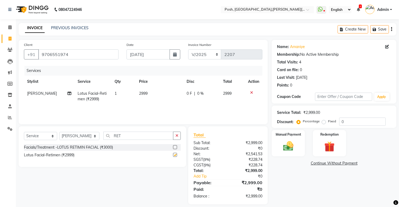
checkbox input "false"
click at [141, 93] on span "2999" at bounding box center [143, 93] width 9 height 5
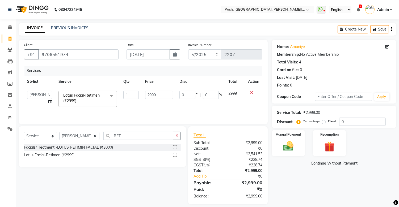
click at [141, 93] on td "1" at bounding box center [131, 99] width 22 height 23
click at [151, 95] on input "2999" at bounding box center [159, 95] width 28 height 8
type input "3000"
click at [141, 105] on div "Services Stylist Service Qty Price Disc Total Action [PERSON_NAME] ISLAM DIVYAN…" at bounding box center [143, 92] width 238 height 53
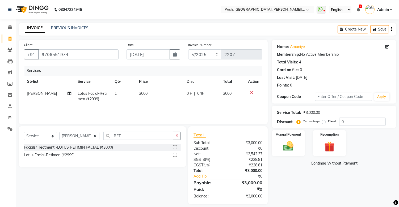
click at [157, 99] on td "3000" at bounding box center [160, 97] width 48 height 18
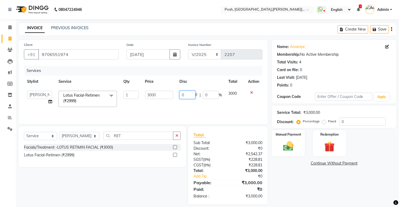
click at [186, 96] on input "0" at bounding box center [187, 95] width 16 height 8
type input "300"
click at [189, 107] on div "Services Stylist Service Qty Price Disc Total Action [PERSON_NAME] ISLAM DIVYAN…" at bounding box center [143, 92] width 238 height 53
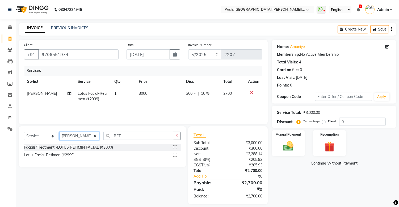
click at [72, 137] on select "Select Stylist [PERSON_NAME] ISLAM DIVYANGKA [PERSON_NAME] Manager [PERSON_NAME…" at bounding box center [79, 136] width 40 height 8
select select "16666"
click at [59, 132] on select "Select Stylist [PERSON_NAME] ISLAM DIVYANGKA [PERSON_NAME] Manager [PERSON_NAME…" at bounding box center [79, 136] width 40 height 8
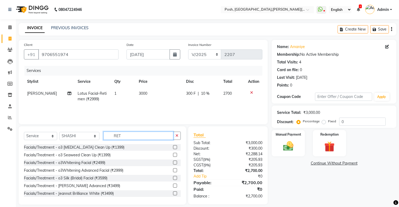
click at [124, 136] on input "RET" at bounding box center [138, 136] width 70 height 8
type input "R"
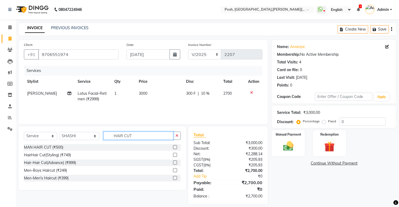
type input "HAIR CUT"
click at [174, 163] on label at bounding box center [175, 163] width 4 height 4
click at [174, 163] on input "checkbox" at bounding box center [174, 162] width 3 height 3
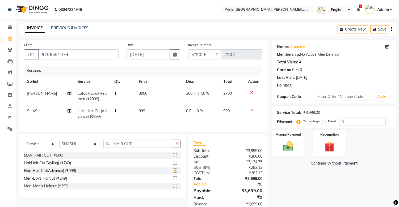
checkbox input "false"
click at [141, 112] on span "999" at bounding box center [142, 111] width 6 height 5
click at [135, 112] on td "1" at bounding box center [123, 114] width 24 height 18
select select "16666"
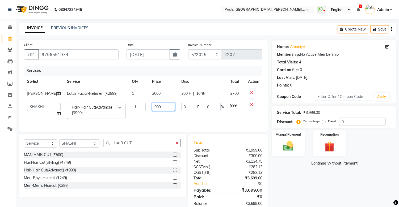
click at [152, 108] on input "999" at bounding box center [163, 107] width 23 height 8
type input "1000"
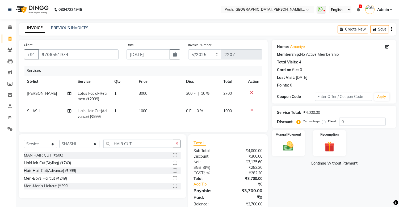
click at [150, 120] on td "1000" at bounding box center [158, 114] width 47 height 18
select select "16666"
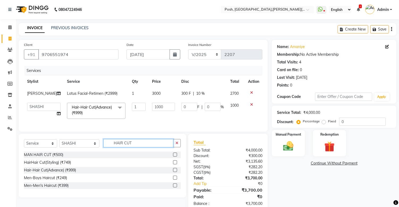
click at [129, 147] on input "HAIR CUT" at bounding box center [138, 143] width 70 height 8
type input "H"
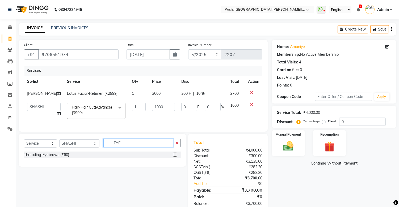
type input "EYE"
click at [174, 157] on label at bounding box center [175, 155] width 4 height 4
click at [174, 157] on input "checkbox" at bounding box center [174, 154] width 3 height 3
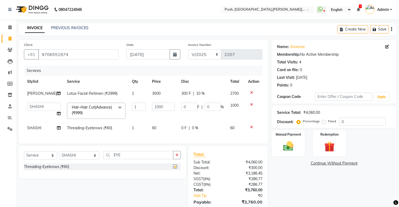
checkbox input "false"
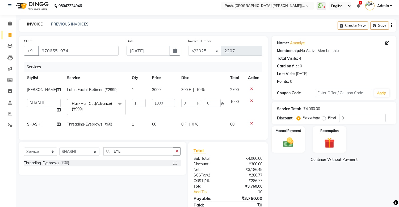
scroll to position [29, 0]
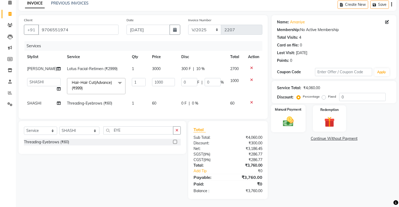
click at [291, 118] on img at bounding box center [289, 122] width 18 height 12
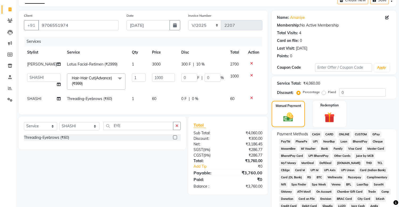
click at [315, 139] on span "UPI" at bounding box center [315, 142] width 8 height 6
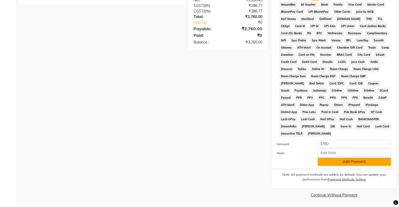
click at [354, 163] on button "Add Payment" at bounding box center [353, 162] width 73 height 8
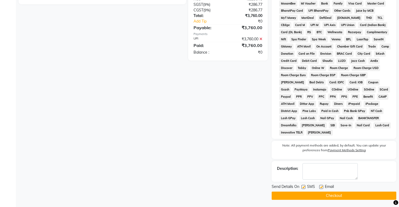
click at [304, 188] on label at bounding box center [303, 187] width 4 height 4
click at [304, 188] on input "checkbox" at bounding box center [302, 187] width 3 height 3
checkbox input "false"
click at [305, 195] on button "Checkout" at bounding box center [334, 196] width 125 height 8
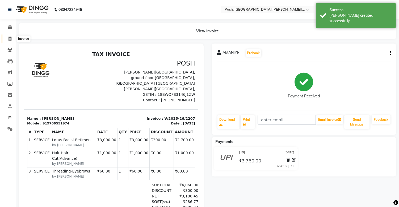
drag, startPoint x: 9, startPoint y: 39, endPoint x: 13, endPoint y: 40, distance: 4.8
click at [9, 39] on icon at bounding box center [10, 39] width 3 height 4
select select "service"
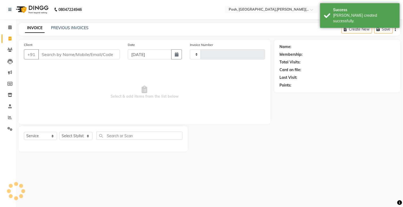
type input "2208"
select select "3535"
click at [45, 53] on input "Client" at bounding box center [79, 54] width 82 height 10
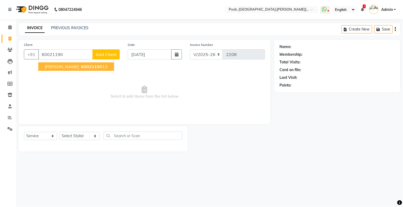
click at [52, 66] on span "[PERSON_NAME]" at bounding box center [62, 66] width 34 height 5
type input "6002119013"
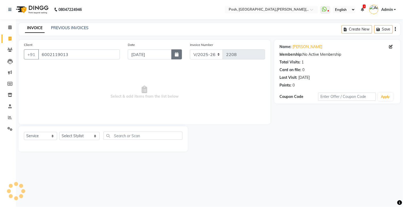
click at [175, 54] on icon "button" at bounding box center [177, 54] width 4 height 4
select select "9"
select select "2025"
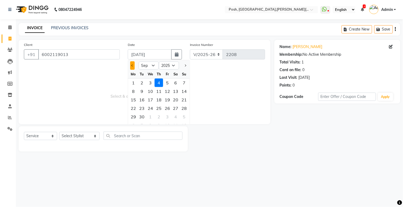
click at [134, 65] on span "Previous month" at bounding box center [133, 66] width 2 height 2
select select "8"
click at [149, 99] on div "13" at bounding box center [150, 100] width 9 height 9
type input "[DATE]"
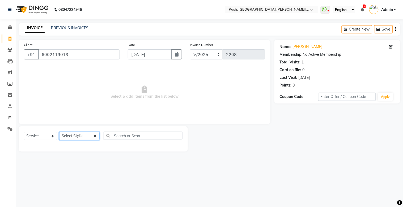
click at [82, 136] on select "Select Stylist [PERSON_NAME] ISLAM DIVYANGKA [PERSON_NAME] Manager [PERSON_NAME…" at bounding box center [79, 136] width 40 height 8
select select "16671"
click at [59, 132] on select "Select Stylist [PERSON_NAME] ISLAM DIVYANGKA [PERSON_NAME] Manager [PERSON_NAME…" at bounding box center [79, 136] width 40 height 8
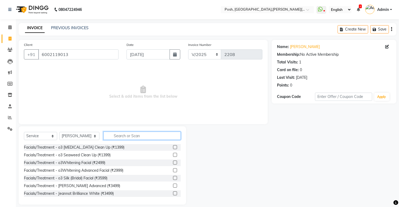
click at [127, 134] on input "text" at bounding box center [141, 136] width 77 height 8
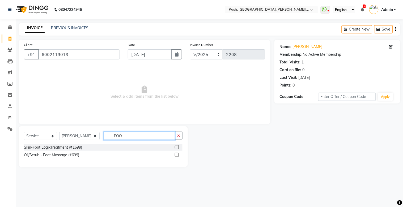
type input "FOO"
click at [173, 149] on div "Skin-Foot LogixTreatment (₹1699)" at bounding box center [103, 147] width 159 height 7
click at [176, 147] on label at bounding box center [177, 147] width 4 height 4
click at [176, 147] on input "checkbox" at bounding box center [176, 147] width 3 height 3
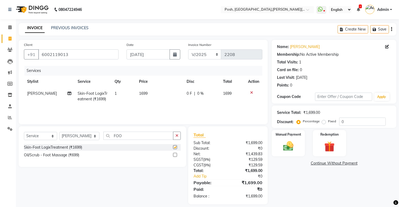
checkbox input "false"
click at [141, 97] on td "1699" at bounding box center [160, 97] width 48 height 18
click at [136, 97] on td "1" at bounding box center [123, 97] width 24 height 18
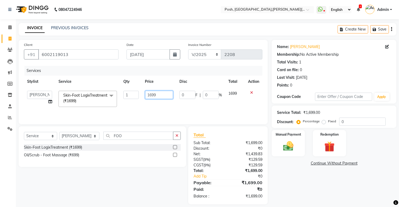
click at [150, 96] on input "1699" at bounding box center [159, 95] width 28 height 8
type input "1700"
click at [147, 113] on div "Services Stylist Service Qty Price Disc Total Action [PERSON_NAME] ISLAM DIVYAN…" at bounding box center [143, 92] width 238 height 53
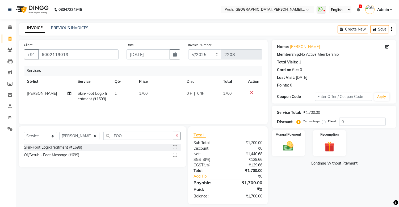
click at [175, 101] on td "1700" at bounding box center [160, 97] width 48 height 18
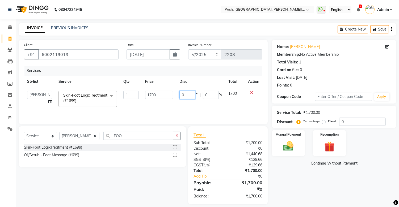
drag, startPoint x: 193, startPoint y: 94, endPoint x: 189, endPoint y: 95, distance: 3.8
click at [193, 94] on input "0" at bounding box center [187, 95] width 16 height 8
type input "200"
click at [196, 108] on div "Services Stylist Service Qty Price Disc Total Action [PERSON_NAME] ISLAM DIVYAN…" at bounding box center [143, 92] width 238 height 53
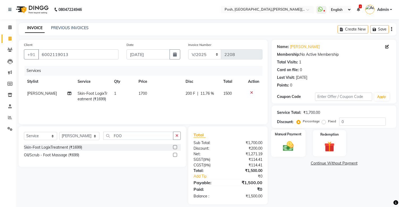
click at [279, 137] on label "Manual Payment" at bounding box center [288, 134] width 27 height 5
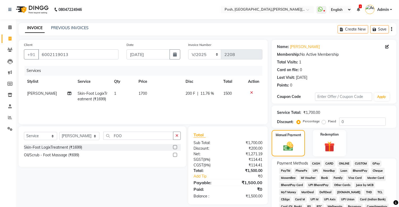
click at [315, 169] on span "UPI" at bounding box center [315, 171] width 8 height 6
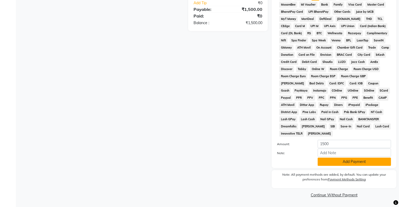
click at [335, 162] on button "Add Payment" at bounding box center [353, 162] width 73 height 8
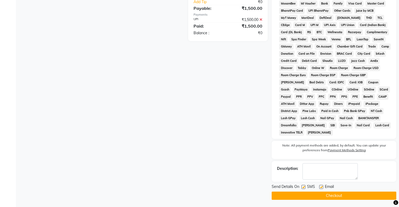
click at [304, 187] on label at bounding box center [303, 187] width 4 height 4
click at [304, 187] on input "checkbox" at bounding box center [302, 187] width 3 height 3
checkbox input "false"
click at [304, 193] on button "Checkout" at bounding box center [334, 196] width 125 height 8
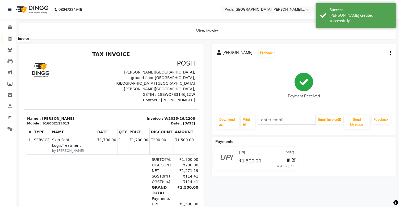
click at [9, 38] on icon at bounding box center [10, 39] width 3 height 4
select select "service"
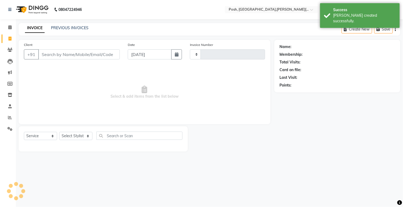
type input "2209"
select select "3535"
click at [58, 55] on input "Client" at bounding box center [79, 54] width 82 height 10
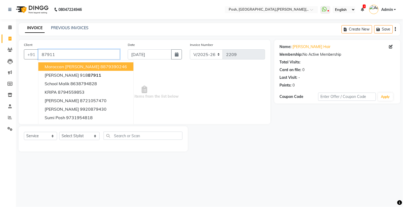
click at [59, 54] on input "87911" at bounding box center [79, 54] width 82 height 10
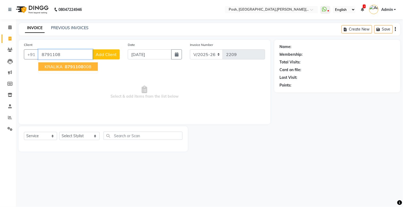
click at [59, 65] on span "KRALIKA" at bounding box center [54, 66] width 18 height 5
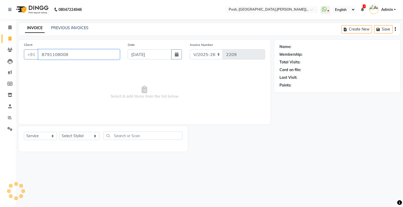
type input "8791108008"
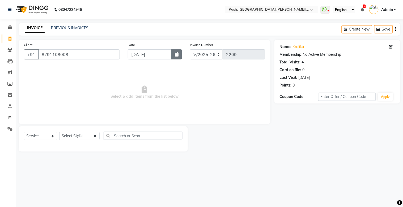
click at [174, 54] on button "button" at bounding box center [176, 54] width 11 height 10
select select "9"
select select "2025"
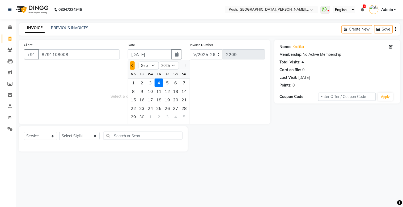
click at [132, 68] on button "Previous month" at bounding box center [132, 65] width 5 height 9
select select "8"
click at [151, 100] on div "13" at bounding box center [150, 100] width 9 height 9
type input "[DATE]"
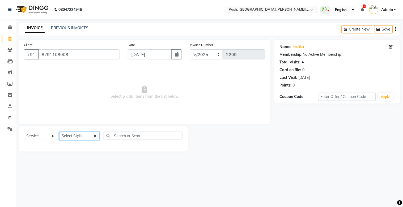
click at [83, 139] on select "Select Stylist [PERSON_NAME] ISLAM DIVYANGKA [PERSON_NAME] Manager [PERSON_NAME…" at bounding box center [79, 136] width 40 height 8
select select "16671"
click at [59, 132] on select "Select Stylist [PERSON_NAME] ISLAM DIVYANGKA [PERSON_NAME] Manager [PERSON_NAME…" at bounding box center [79, 136] width 40 height 8
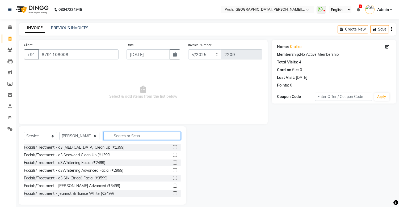
click at [120, 132] on input "text" at bounding box center [141, 136] width 77 height 8
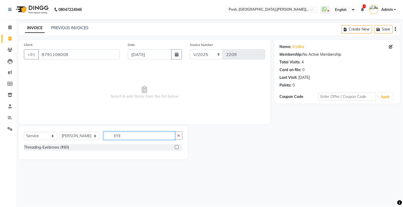
type input "EYE"
click at [177, 148] on label at bounding box center [177, 147] width 4 height 4
click at [177, 148] on input "checkbox" at bounding box center [176, 147] width 3 height 3
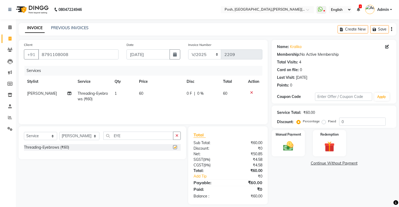
checkbox input "false"
click at [286, 147] on img at bounding box center [289, 146] width 18 height 12
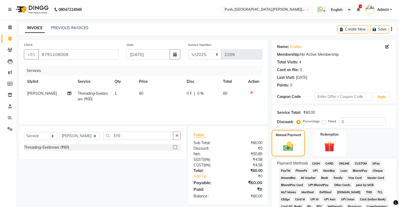
click at [312, 170] on span "UPI" at bounding box center [315, 171] width 8 height 6
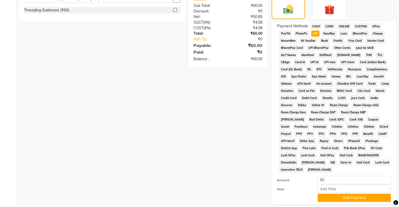
scroll to position [175, 0]
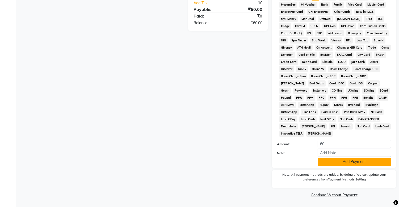
click at [334, 165] on button "Add Payment" at bounding box center [353, 162] width 73 height 8
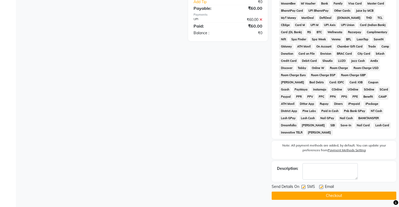
click at [304, 187] on label at bounding box center [303, 187] width 4 height 4
click at [304, 187] on input "checkbox" at bounding box center [302, 187] width 3 height 3
checkbox input "false"
drag, startPoint x: 304, startPoint y: 193, endPoint x: 311, endPoint y: 194, distance: 6.9
click at [304, 194] on button "Checkout" at bounding box center [334, 196] width 125 height 8
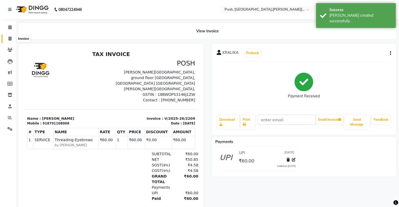
click at [9, 39] on icon at bounding box center [10, 39] width 3 height 4
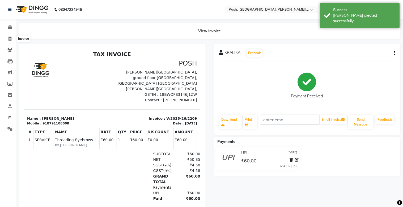
select select "3535"
select select "service"
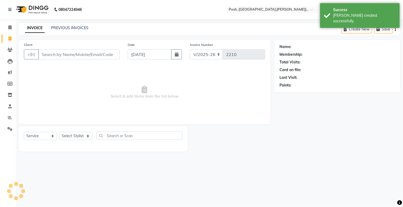
click at [56, 55] on input "Client" at bounding box center [79, 54] width 82 height 10
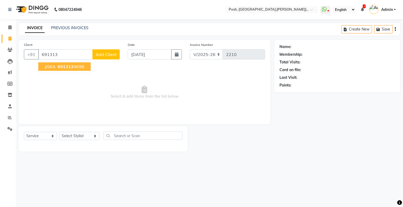
click at [59, 66] on span "691313" at bounding box center [66, 66] width 16 height 5
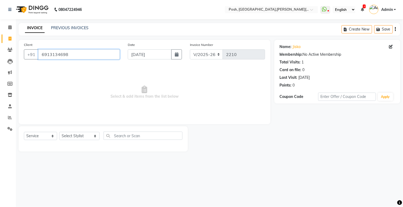
click at [74, 52] on input "6913134698" at bounding box center [79, 54] width 82 height 10
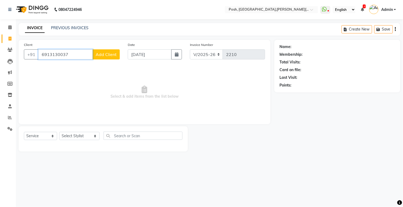
type input "6913130037"
click at [96, 54] on span "Add Client" at bounding box center [106, 54] width 21 height 5
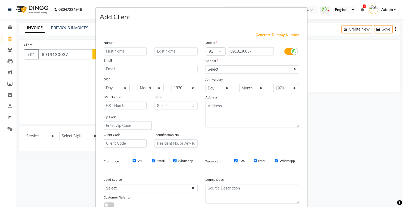
click at [120, 54] on input "text" at bounding box center [125, 51] width 43 height 8
click at [219, 70] on select "Select [DEMOGRAPHIC_DATA] [DEMOGRAPHIC_DATA] Other Prefer Not To Say" at bounding box center [253, 69] width 94 height 8
click at [206, 65] on select "Select [DEMOGRAPHIC_DATA] [DEMOGRAPHIC_DATA] Other Prefer Not To Say" at bounding box center [253, 69] width 94 height 8
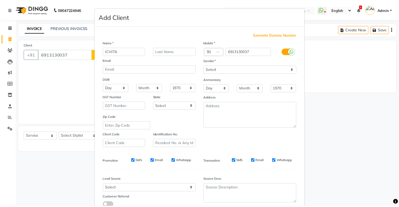
scroll to position [38, 0]
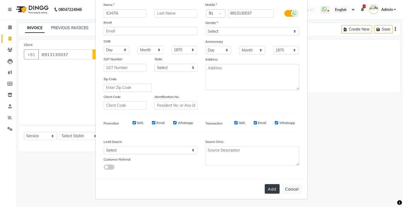
click at [269, 192] on button "Add" at bounding box center [272, 189] width 15 height 10
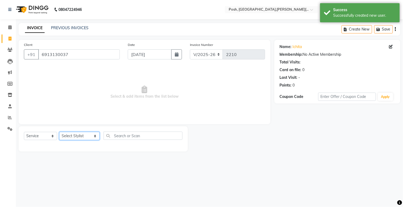
click at [81, 137] on select "Select Stylist [PERSON_NAME] ISLAM DIVYANGKA [PERSON_NAME] Manager [PERSON_NAME…" at bounding box center [79, 136] width 40 height 8
click at [59, 132] on select "Select Stylist [PERSON_NAME] ISLAM DIVYANGKA [PERSON_NAME] Manager [PERSON_NAME…" at bounding box center [79, 136] width 40 height 8
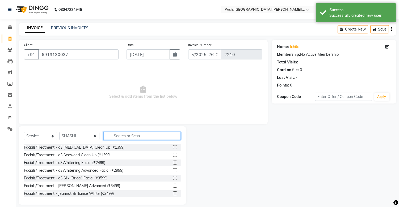
click at [112, 135] on input "text" at bounding box center [141, 136] width 77 height 8
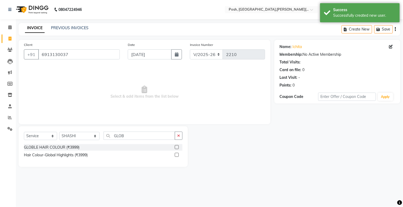
click at [176, 147] on label at bounding box center [177, 147] width 4 height 4
click at [176, 147] on input "checkbox" at bounding box center [176, 147] width 3 height 3
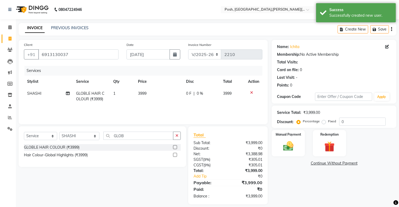
click at [144, 96] on span "3999" at bounding box center [142, 93] width 9 height 5
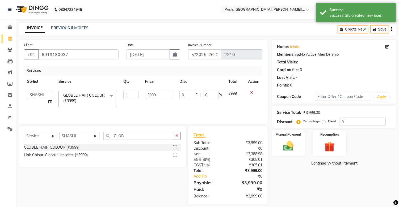
click at [144, 96] on td "3999" at bounding box center [159, 99] width 34 height 23
click at [153, 97] on input "3999" at bounding box center [159, 95] width 28 height 8
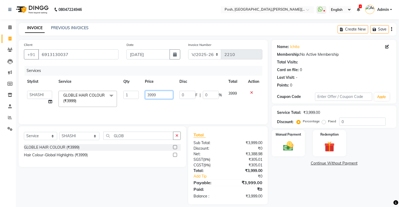
click at [153, 97] on input "3999" at bounding box center [159, 95] width 28 height 8
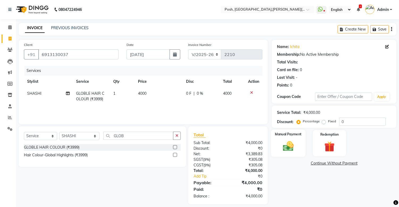
click at [294, 142] on img at bounding box center [289, 146] width 18 height 12
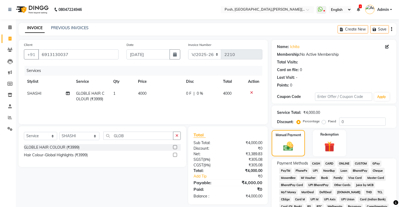
click at [315, 163] on span "CASH" at bounding box center [315, 164] width 11 height 6
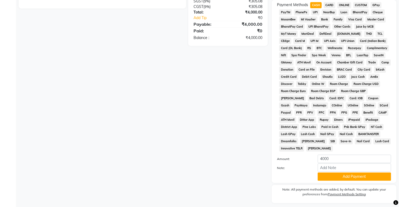
scroll to position [175, 0]
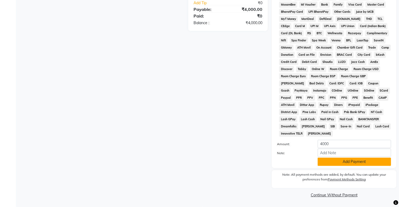
click at [358, 163] on button "Add Payment" at bounding box center [353, 162] width 73 height 8
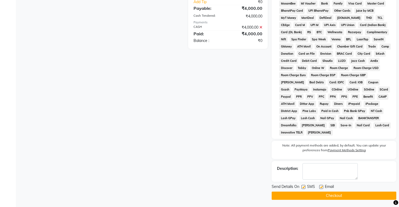
click at [304, 187] on label at bounding box center [303, 187] width 4 height 4
click at [304, 187] on input "checkbox" at bounding box center [302, 187] width 3 height 3
click at [306, 192] on div "Send Details On SMS Email Checkout" at bounding box center [334, 192] width 125 height 16
click at [342, 198] on button "Checkout" at bounding box center [334, 196] width 125 height 8
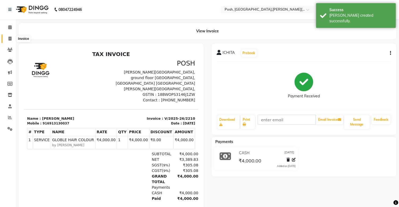
click at [10, 38] on icon at bounding box center [10, 39] width 3 height 4
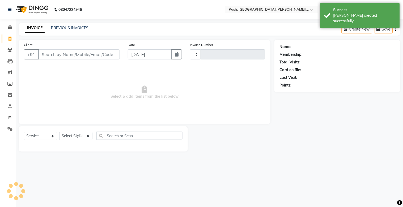
click at [55, 53] on input "Client" at bounding box center [79, 54] width 82 height 10
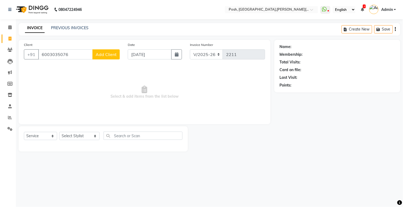
click at [100, 53] on span "Add Client" at bounding box center [106, 54] width 21 height 5
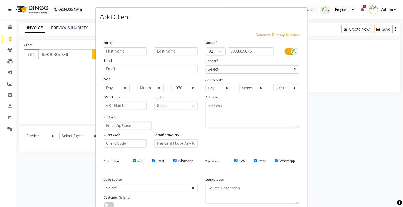
click at [115, 52] on input "text" at bounding box center [125, 51] width 43 height 8
click at [217, 69] on select "Select [DEMOGRAPHIC_DATA] [DEMOGRAPHIC_DATA] Other Prefer Not To Say" at bounding box center [253, 69] width 94 height 8
click at [206, 65] on select "Select [DEMOGRAPHIC_DATA] [DEMOGRAPHIC_DATA] Other Prefer Not To Say" at bounding box center [253, 69] width 94 height 8
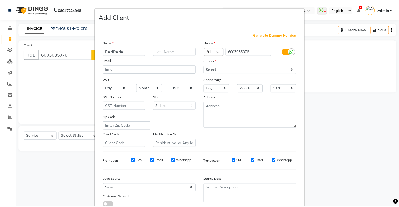
scroll to position [38, 0]
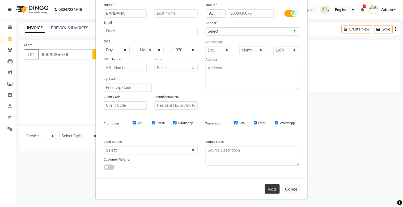
click at [273, 188] on button "Add" at bounding box center [272, 189] width 15 height 10
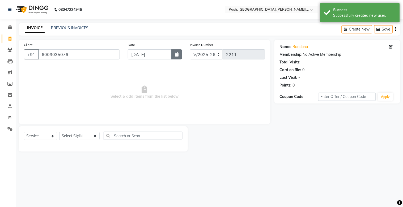
click at [175, 55] on icon "button" at bounding box center [177, 54] width 4 height 4
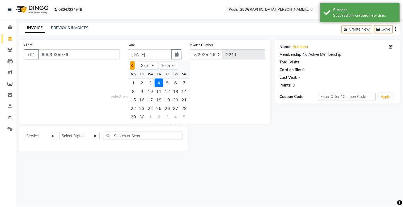
click at [132, 66] on span "Previous month" at bounding box center [133, 66] width 2 height 2
click at [151, 101] on div "13" at bounding box center [150, 100] width 9 height 9
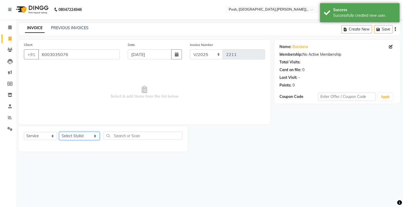
click at [84, 137] on select "Select Stylist [PERSON_NAME] ISLAM DIVYANGKA [PERSON_NAME] Manager [PERSON_NAME…" at bounding box center [79, 136] width 40 height 8
click at [59, 132] on select "Select Stylist [PERSON_NAME] ISLAM DIVYANGKA [PERSON_NAME] Manager [PERSON_NAME…" at bounding box center [79, 136] width 40 height 8
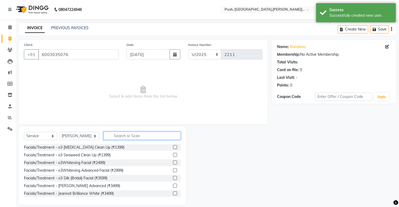
click at [113, 136] on input "text" at bounding box center [141, 136] width 77 height 8
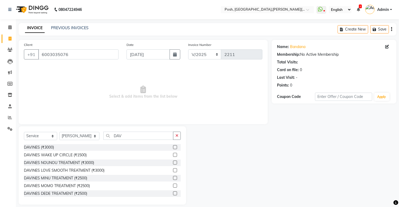
click at [173, 154] on label at bounding box center [175, 155] width 4 height 4
click at [173, 154] on input "checkbox" at bounding box center [174, 155] width 3 height 3
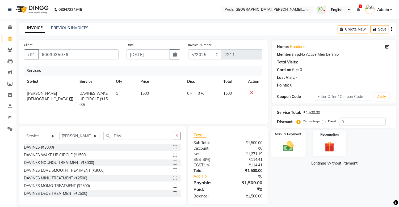
click at [282, 144] on img at bounding box center [289, 146] width 18 height 12
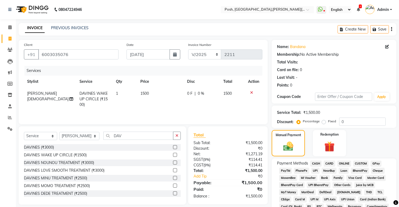
scroll to position [146, 0]
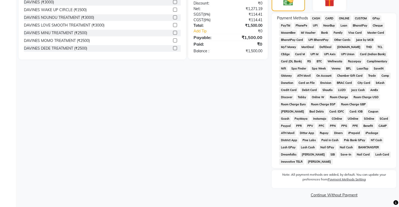
click at [316, 26] on span "UPI" at bounding box center [315, 26] width 8 height 6
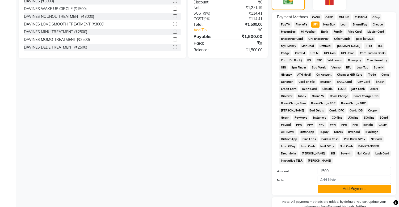
click at [332, 193] on button "Add Payment" at bounding box center [353, 189] width 73 height 8
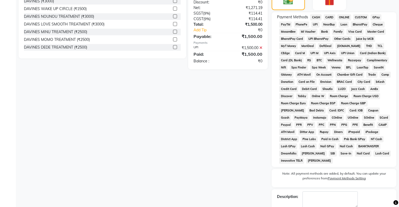
scroll to position [176, 0]
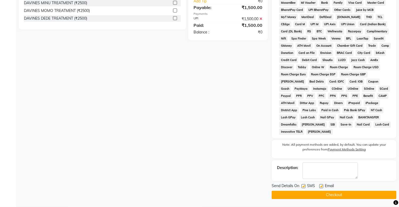
click at [306, 186] on div "SMS" at bounding box center [310, 186] width 18 height 7
click at [303, 186] on label at bounding box center [303, 186] width 4 height 4
click at [303, 186] on input "checkbox" at bounding box center [302, 186] width 3 height 3
drag, startPoint x: 304, startPoint y: 194, endPoint x: 328, endPoint y: 199, distance: 24.4
click at [304, 194] on button "Checkout" at bounding box center [334, 195] width 125 height 8
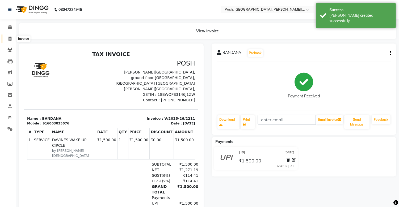
click at [10, 39] on icon at bounding box center [10, 39] width 3 height 4
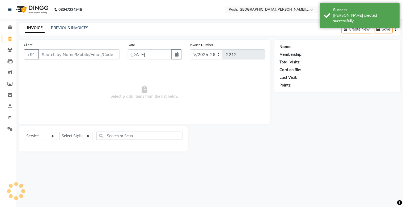
click at [57, 58] on input "Client" at bounding box center [79, 54] width 82 height 10
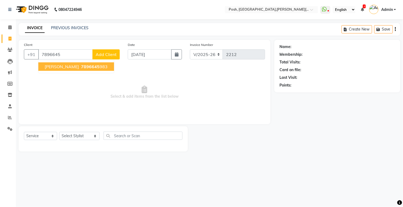
click at [81, 67] on ngb-highlight "7896645 983" at bounding box center [94, 66] width 28 height 5
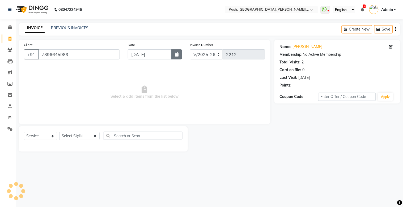
click at [177, 53] on icon "button" at bounding box center [177, 54] width 4 height 4
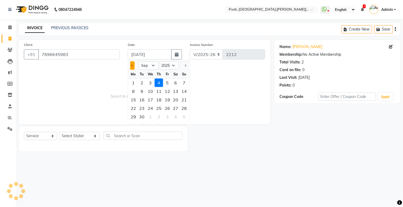
click at [132, 64] on button "Previous month" at bounding box center [132, 65] width 5 height 9
click at [153, 99] on div "13" at bounding box center [150, 100] width 9 height 9
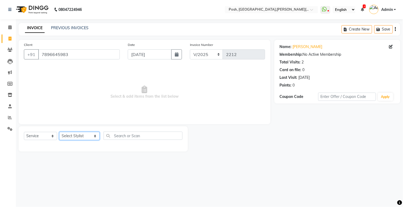
click at [76, 139] on select "Select Stylist [PERSON_NAME] ISLAM DIVYANGKA [PERSON_NAME] Manager [PERSON_NAME…" at bounding box center [79, 136] width 40 height 8
click at [59, 132] on select "Select Stylist [PERSON_NAME] ISLAM DIVYANGKA [PERSON_NAME] Manager [PERSON_NAME…" at bounding box center [79, 136] width 40 height 8
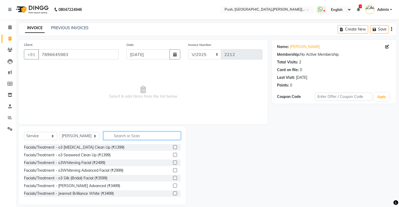
click at [122, 137] on input "text" at bounding box center [141, 136] width 77 height 8
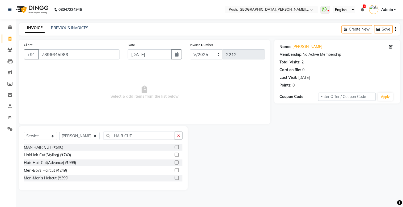
click at [176, 162] on label at bounding box center [177, 163] width 4 height 4
click at [176, 162] on input "checkbox" at bounding box center [176, 162] width 3 height 3
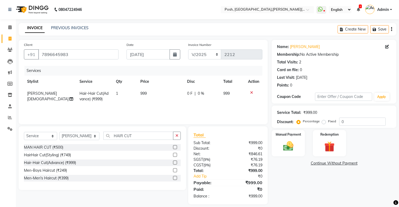
click at [175, 163] on label at bounding box center [175, 163] width 4 height 4
click at [175, 163] on input "checkbox" at bounding box center [174, 162] width 3 height 3
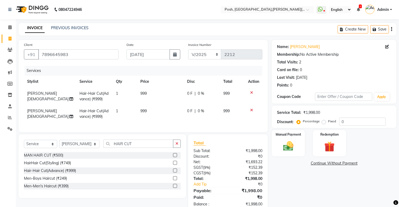
click at [141, 91] on span "999" at bounding box center [143, 93] width 6 height 5
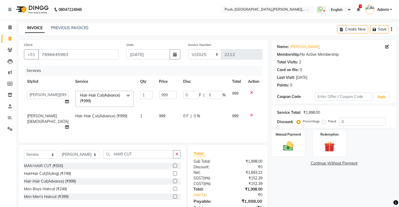
click at [141, 91] on td "1" at bounding box center [146, 99] width 19 height 23
click at [159, 96] on input "999" at bounding box center [168, 95] width 18 height 8
click at [156, 116] on td "999" at bounding box center [168, 121] width 24 height 23
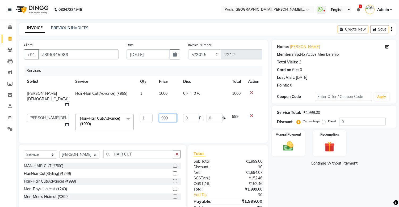
click at [159, 115] on input "999" at bounding box center [168, 118] width 18 height 8
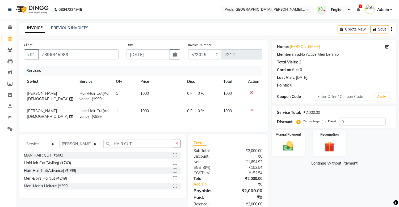
click at [144, 119] on td "1000" at bounding box center [160, 114] width 47 height 18
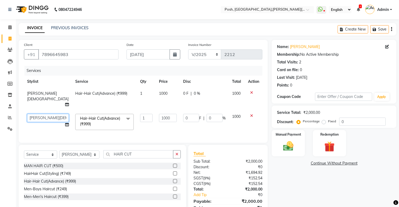
click at [38, 114] on select "[PERSON_NAME] ISLAM DIVYANGKA [PERSON_NAME] Manager [PERSON_NAME] [PERSON_NAME]…" at bounding box center [48, 118] width 42 height 8
click at [137, 120] on td "1" at bounding box center [146, 122] width 19 height 23
click at [87, 153] on select "Select Stylist [PERSON_NAME] ISLAM DIVYANGKA [PERSON_NAME] Manager [PERSON_NAME…" at bounding box center [79, 155] width 40 height 8
click at [59, 151] on select "Select Stylist [PERSON_NAME] ISLAM DIVYANGKA [PERSON_NAME] Manager [PERSON_NAME…" at bounding box center [79, 155] width 40 height 8
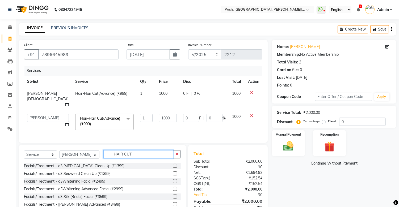
click at [144, 154] on input "HAIR CUT" at bounding box center [138, 154] width 70 height 8
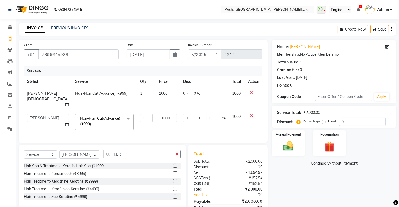
click at [174, 179] on label at bounding box center [175, 181] width 4 height 4
click at [174, 180] on input "checkbox" at bounding box center [174, 181] width 3 height 3
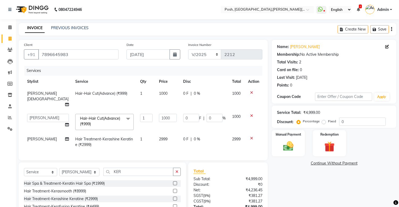
click at [159, 137] on span "2999" at bounding box center [163, 139] width 9 height 5
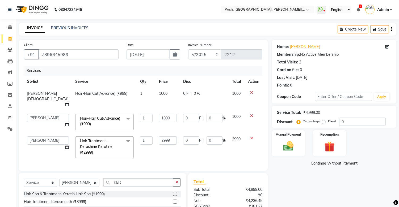
click at [175, 194] on div "Hair Spa & Treatment-Keratin Hair Spa (₹1999) Hair Treatment-Kerasmooth (₹8999)…" at bounding box center [102, 210] width 157 height 39
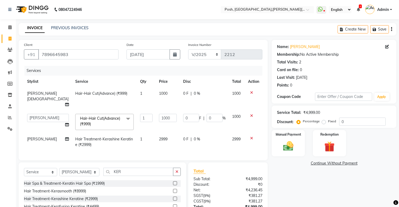
click at [251, 137] on icon at bounding box center [251, 139] width 3 height 4
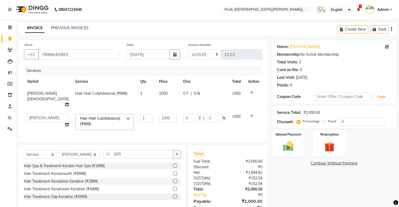
click at [175, 166] on label at bounding box center [175, 166] width 4 height 4
click at [175, 166] on input "checkbox" at bounding box center [174, 165] width 3 height 3
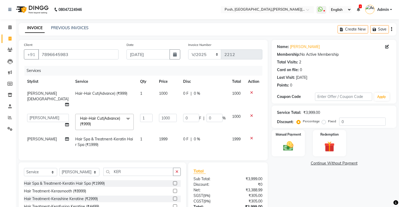
click at [159, 137] on span "1999" at bounding box center [163, 139] width 9 height 5
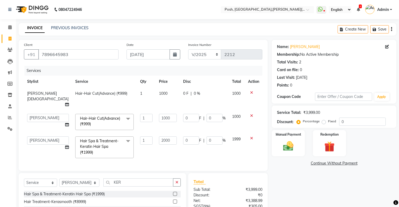
click at [150, 151] on div "Services Stylist Service Qty Price Disc Total Action [PERSON_NAME] Hair-Hair Cu…" at bounding box center [143, 116] width 238 height 100
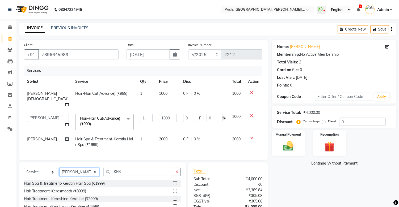
click at [68, 171] on select "Select Stylist [PERSON_NAME] ISLAM DIVYANGKA [PERSON_NAME] Manager [PERSON_NAME…" at bounding box center [79, 172] width 40 height 8
click at [59, 168] on select "Select Stylist [PERSON_NAME] ISLAM DIVYANGKA [PERSON_NAME] Manager [PERSON_NAME…" at bounding box center [79, 172] width 40 height 8
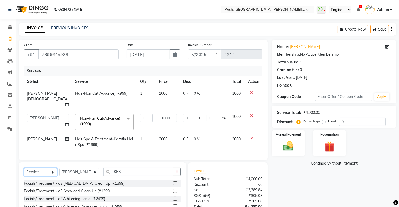
click at [45, 169] on select "Select Service Product Membership Package Voucher Prepaid Gift Card" at bounding box center [40, 172] width 33 height 8
click at [24, 168] on select "Select Service Product Membership Package Voucher Prepaid Gift Card" at bounding box center [40, 172] width 33 height 8
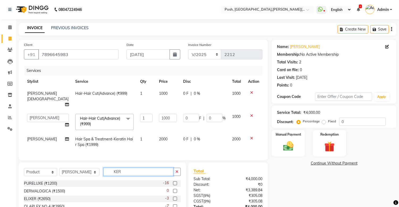
click at [121, 172] on input "KER" at bounding box center [138, 172] width 70 height 8
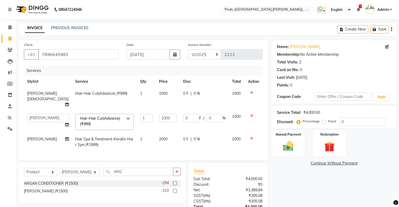
click at [174, 182] on label at bounding box center [175, 183] width 4 height 4
click at [174, 182] on input "checkbox" at bounding box center [174, 183] width 3 height 3
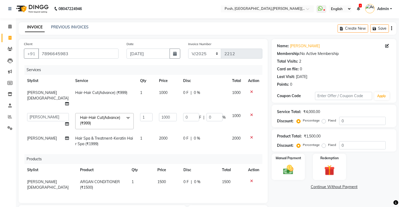
scroll to position [84, 0]
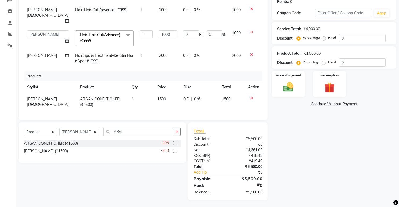
click at [175, 151] on label at bounding box center [175, 151] width 4 height 4
click at [175, 151] on input "checkbox" at bounding box center [174, 151] width 3 height 3
click at [292, 86] on img at bounding box center [289, 87] width 18 height 12
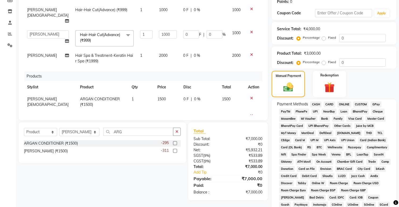
click at [313, 110] on span "UPI" at bounding box center [315, 112] width 8 height 6
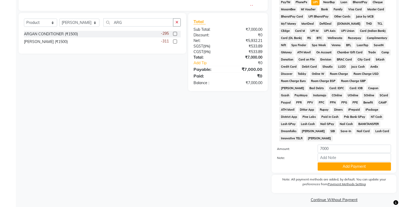
scroll to position [199, 0]
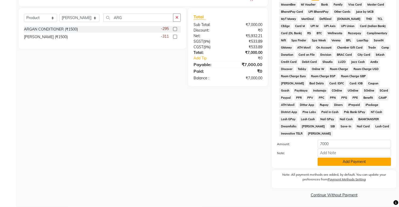
click at [329, 165] on button "Add Payment" at bounding box center [353, 162] width 73 height 8
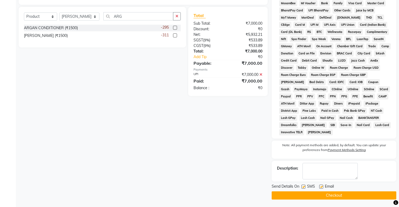
click at [302, 187] on label at bounding box center [303, 187] width 4 height 4
click at [302, 187] on input "checkbox" at bounding box center [302, 186] width 3 height 3
click at [308, 195] on button "Checkout" at bounding box center [334, 196] width 125 height 8
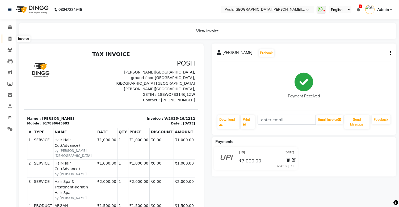
click at [10, 40] on icon at bounding box center [10, 39] width 3 height 4
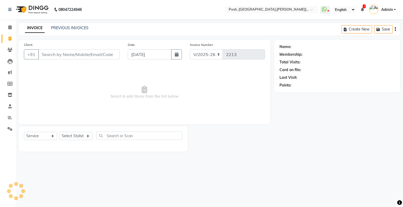
click at [49, 55] on input "Client" at bounding box center [79, 54] width 82 height 10
click at [45, 52] on input "Client" at bounding box center [79, 54] width 82 height 10
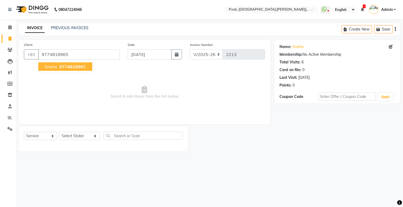
click at [59, 67] on ngb-highlight "977481896 5" at bounding box center [72, 66] width 28 height 5
click at [176, 54] on icon "button" at bounding box center [177, 54] width 4 height 4
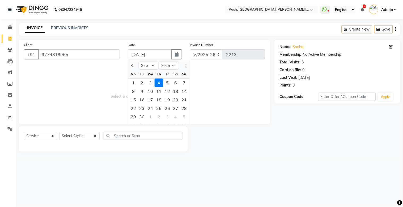
click at [129, 64] on div at bounding box center [133, 65] width 11 height 9
click at [132, 65] on span "Previous month" at bounding box center [133, 66] width 2 height 2
drag, startPoint x: 153, startPoint y: 100, endPoint x: 149, endPoint y: 101, distance: 3.7
click at [152, 100] on div "13" at bounding box center [150, 100] width 9 height 9
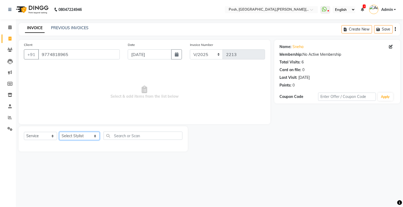
click at [81, 136] on select "Select Stylist [PERSON_NAME] ISLAM DIVYANGKA [PERSON_NAME] Manager [PERSON_NAME…" at bounding box center [79, 136] width 40 height 8
click at [59, 132] on select "Select Stylist [PERSON_NAME] ISLAM DIVYANGKA [PERSON_NAME] Manager [PERSON_NAME…" at bounding box center [79, 136] width 40 height 8
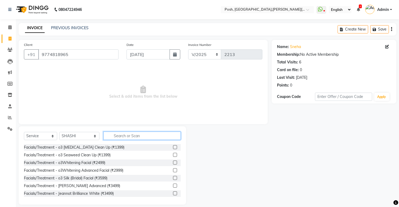
click at [115, 134] on input "text" at bounding box center [141, 136] width 77 height 8
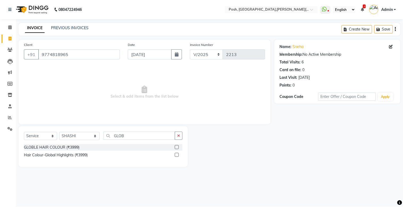
click at [176, 148] on label at bounding box center [177, 147] width 4 height 4
click at [176, 148] on input "checkbox" at bounding box center [176, 147] width 3 height 3
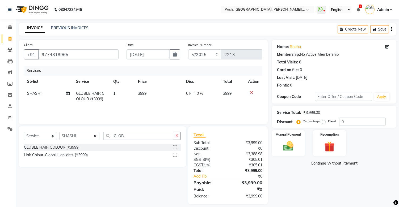
click at [140, 95] on span "3999" at bounding box center [142, 93] width 9 height 5
click at [135, 95] on td "1" at bounding box center [122, 97] width 25 height 18
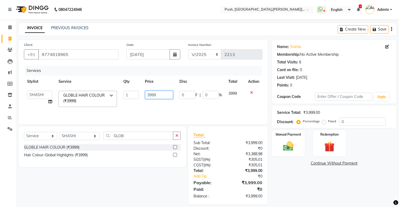
click at [150, 95] on input "3999" at bounding box center [159, 95] width 28 height 8
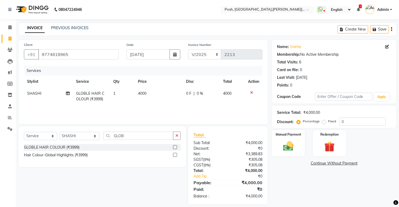
click at [136, 101] on tr "SHASHI GLOBLE HAIR COLOUR (₹3999) 1 4000 0 F | 0 % 4000" at bounding box center [143, 97] width 238 height 18
click at [185, 98] on td "0 F | 0 %" at bounding box center [201, 97] width 37 height 18
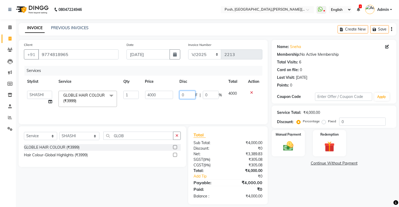
click at [190, 94] on input "0" at bounding box center [187, 95] width 16 height 8
click at [178, 101] on tr "[PERSON_NAME] ISLAM DIVYANGKA [PERSON_NAME] Manager [PERSON_NAME] [PERSON_NAME]…" at bounding box center [143, 99] width 238 height 23
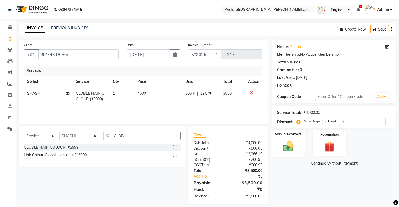
click at [289, 139] on div "Manual Payment" at bounding box center [288, 143] width 35 height 27
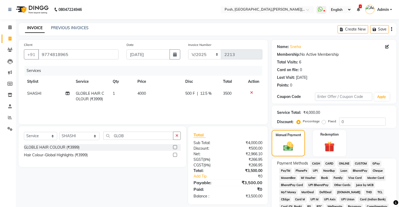
click at [314, 171] on span "UPI" at bounding box center [315, 171] width 8 height 6
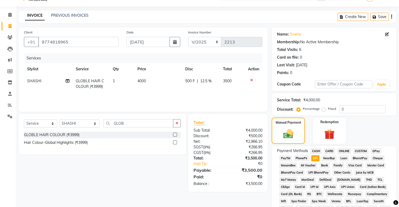
scroll to position [175, 0]
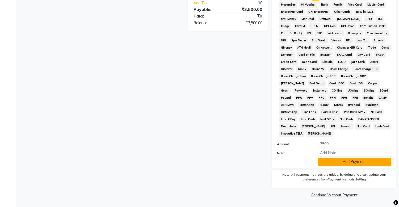
click at [340, 162] on button "Add Payment" at bounding box center [353, 162] width 73 height 8
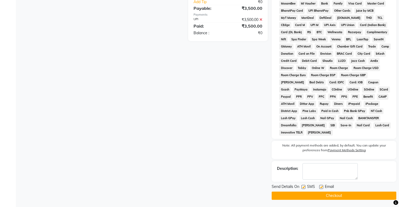
click at [302, 188] on label at bounding box center [303, 187] width 4 height 4
click at [302, 188] on input "checkbox" at bounding box center [302, 187] width 3 height 3
click at [310, 197] on button "Checkout" at bounding box center [334, 196] width 125 height 8
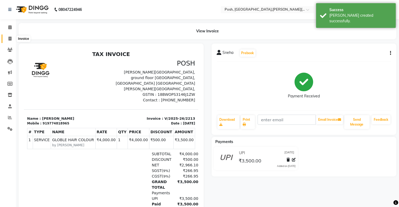
click at [7, 39] on span at bounding box center [9, 39] width 9 height 6
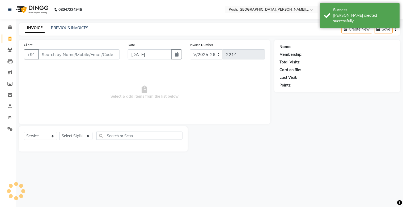
click at [57, 53] on input "Client" at bounding box center [79, 54] width 82 height 10
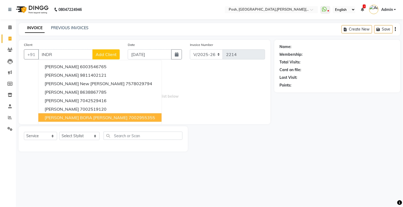
click at [84, 117] on span "[PERSON_NAME] BORA [PERSON_NAME]" at bounding box center [86, 117] width 83 height 5
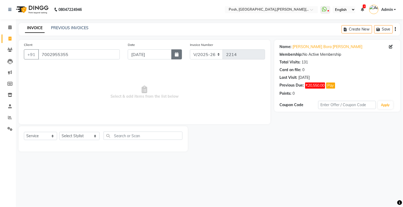
click at [178, 55] on icon "button" at bounding box center [177, 54] width 4 height 4
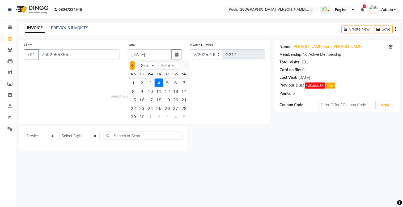
click at [132, 66] on span "Previous month" at bounding box center [133, 66] width 2 height 2
click at [151, 102] on div "13" at bounding box center [150, 100] width 9 height 9
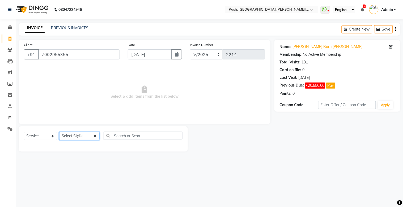
click at [84, 137] on select "Select Stylist [PERSON_NAME] ISLAM DIVYANGKA [PERSON_NAME] Manager [PERSON_NAME…" at bounding box center [79, 136] width 40 height 8
click at [59, 132] on select "Select Stylist [PERSON_NAME] ISLAM DIVYANGKA [PERSON_NAME] Manager [PERSON_NAME…" at bounding box center [79, 136] width 40 height 8
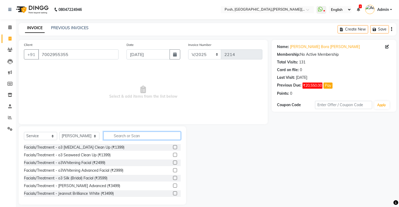
click at [116, 134] on input "text" at bounding box center [141, 136] width 77 height 8
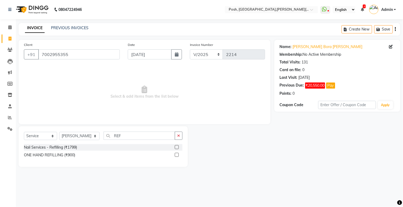
click at [177, 147] on label at bounding box center [177, 147] width 4 height 4
click at [177, 147] on input "checkbox" at bounding box center [176, 147] width 3 height 3
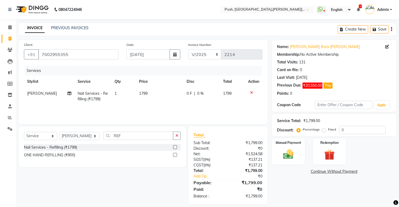
click at [143, 95] on span "1799" at bounding box center [143, 93] width 9 height 5
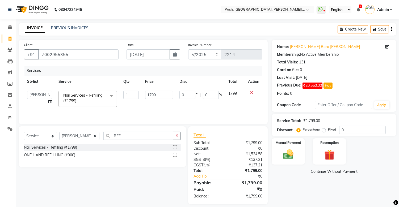
click at [143, 95] on td "1799" at bounding box center [159, 99] width 34 height 23
click at [151, 95] on input "1799" at bounding box center [159, 95] width 28 height 8
click at [129, 105] on div "Services Stylist Service Qty Price Disc Total Action [PERSON_NAME] ISLAM DIVYAN…" at bounding box center [143, 92] width 238 height 53
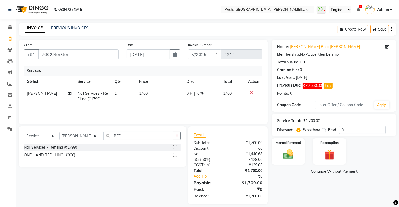
click at [183, 99] on td "0 F | 0 %" at bounding box center [201, 97] width 36 height 18
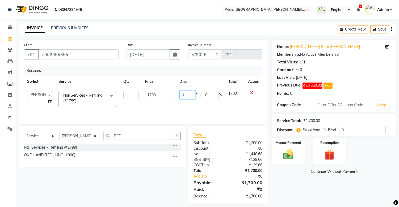
click at [192, 96] on input "0" at bounding box center [187, 95] width 16 height 8
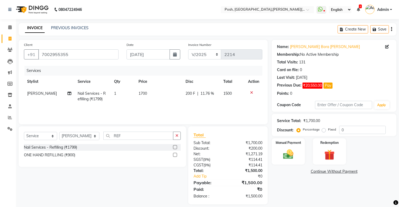
click at [171, 107] on div "Services Stylist Service Qty Price Disc Total Action [PERSON_NAME] Nail Service…" at bounding box center [143, 92] width 238 height 53
drag, startPoint x: 287, startPoint y: 149, endPoint x: 293, endPoint y: 149, distance: 5.8
click at [287, 149] on img at bounding box center [289, 155] width 18 height 12
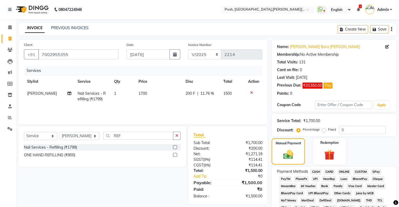
scroll to position [155, 0]
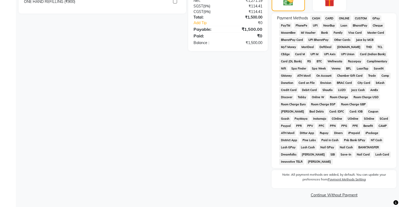
click at [316, 15] on span "CASH" at bounding box center [315, 18] width 11 height 6
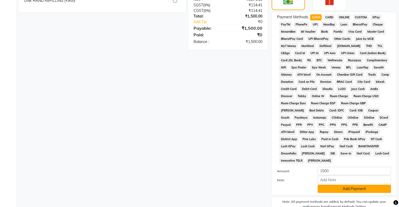
click at [341, 192] on button "Add Payment" at bounding box center [353, 189] width 73 height 8
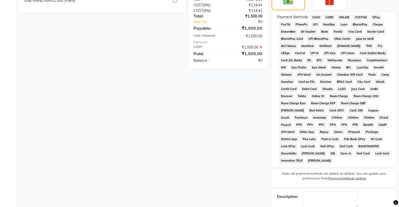
scroll to position [185, 0]
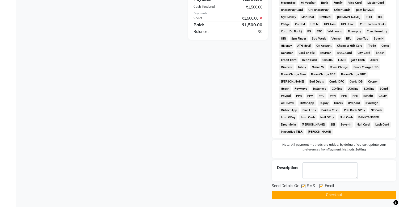
click at [305, 187] on label at bounding box center [303, 186] width 4 height 4
click at [305, 187] on input "checkbox" at bounding box center [302, 186] width 3 height 3
click at [304, 192] on button "Checkout" at bounding box center [334, 195] width 125 height 8
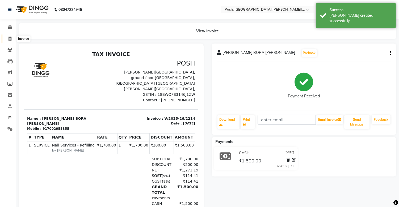
click at [10, 40] on icon at bounding box center [10, 39] width 3 height 4
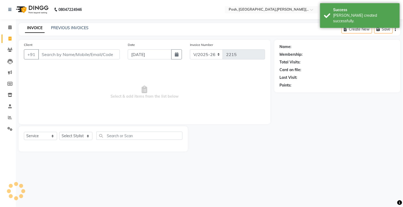
click at [72, 56] on input "Client" at bounding box center [79, 54] width 82 height 10
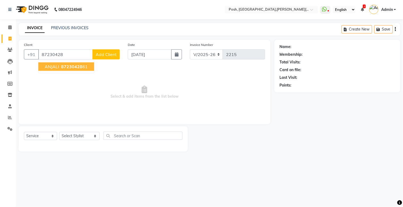
click at [72, 67] on span "87230428" at bounding box center [71, 66] width 21 height 5
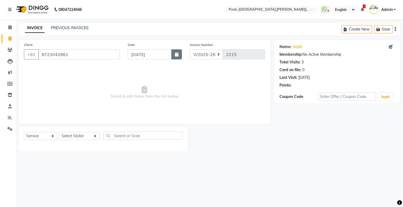
click at [178, 55] on icon "button" at bounding box center [177, 54] width 4 height 4
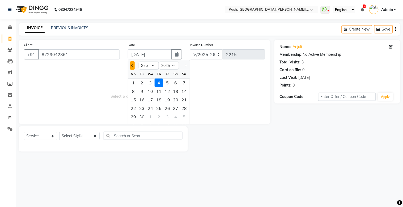
click at [134, 64] on button "Previous month" at bounding box center [132, 65] width 5 height 9
click at [149, 100] on div "13" at bounding box center [150, 100] width 9 height 9
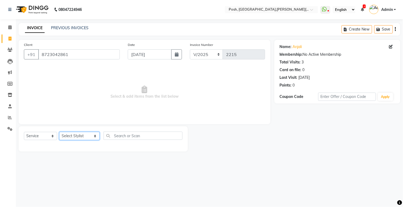
click at [74, 134] on select "Select Stylist [PERSON_NAME] ISLAM DIVYANGKA [PERSON_NAME] Manager [PERSON_NAME…" at bounding box center [79, 136] width 40 height 8
click at [59, 132] on select "Select Stylist [PERSON_NAME] ISLAM DIVYANGKA [PERSON_NAME] Manager [PERSON_NAME…" at bounding box center [79, 136] width 40 height 8
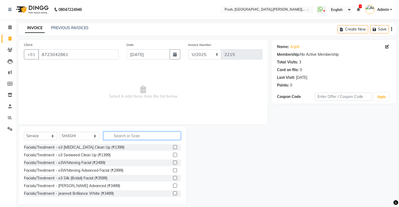
click at [111, 137] on input "text" at bounding box center [141, 136] width 77 height 8
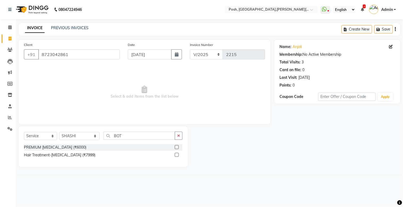
click at [177, 157] on label at bounding box center [177, 155] width 4 height 4
click at [177, 157] on input "checkbox" at bounding box center [176, 155] width 3 height 3
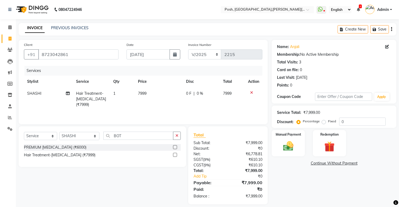
click at [145, 94] on span "7999" at bounding box center [142, 93] width 9 height 5
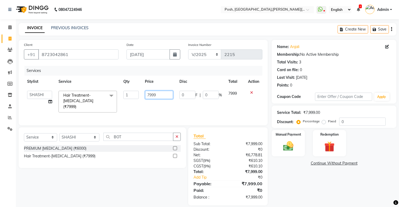
click at [145, 94] on input "7999" at bounding box center [159, 95] width 28 height 8
click at [125, 107] on div "Services Stylist Service Qty Price Disc Total Action [PERSON_NAME] ISLAM DIVYAN…" at bounding box center [143, 93] width 238 height 54
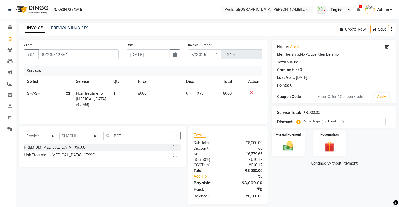
click at [178, 100] on td "8000" at bounding box center [159, 99] width 48 height 23
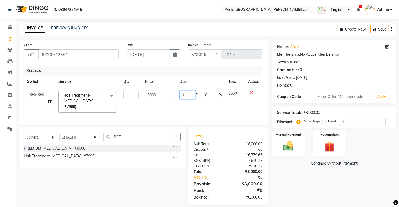
click at [187, 98] on input "0" at bounding box center [187, 95] width 16 height 8
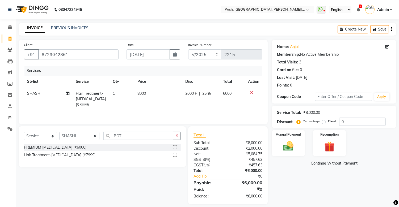
click at [151, 114] on div "Services Stylist Service Qty Price Disc Total Action SHASHI Hair Treatment-[MED…" at bounding box center [143, 92] width 238 height 53
click at [122, 134] on input "BOT" at bounding box center [138, 136] width 70 height 8
click at [175, 148] on label at bounding box center [175, 147] width 4 height 4
click at [175, 148] on input "checkbox" at bounding box center [174, 147] width 3 height 3
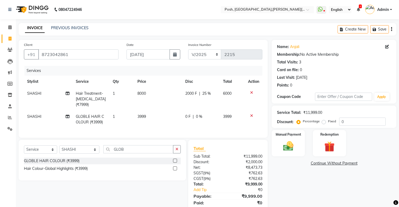
click at [144, 114] on span "3999" at bounding box center [141, 116] width 9 height 5
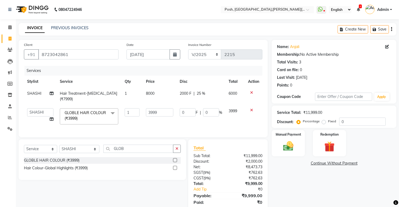
click at [144, 113] on td "3999" at bounding box center [160, 116] width 34 height 23
click at [150, 108] on input "3999" at bounding box center [159, 112] width 27 height 8
click at [137, 115] on tr "[PERSON_NAME] ISLAM DIVYANGKA [PERSON_NAME] Manager [PERSON_NAME] [PERSON_NAME]…" at bounding box center [143, 116] width 238 height 23
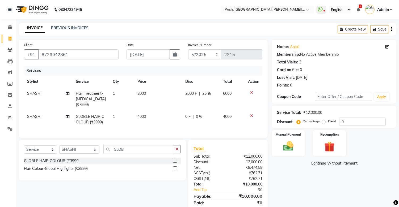
click at [155, 113] on td "4000" at bounding box center [158, 120] width 48 height 18
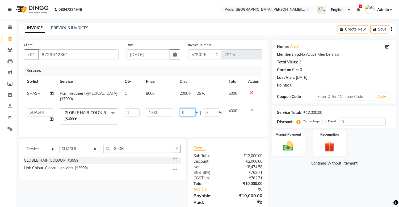
click at [187, 108] on input "0" at bounding box center [188, 112] width 16 height 8
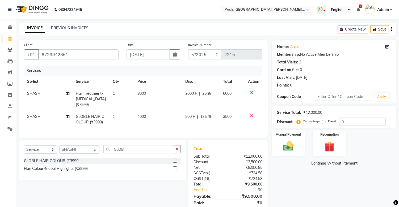
click at [155, 122] on td "4000" at bounding box center [158, 120] width 48 height 18
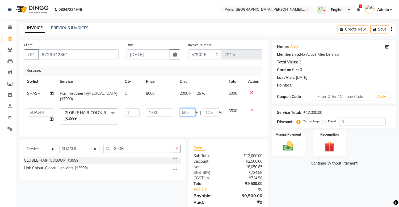
click at [183, 108] on input "500" at bounding box center [188, 112] width 16 height 8
click at [193, 108] on input "00" at bounding box center [188, 112] width 16 height 8
click at [138, 120] on tr "[PERSON_NAME] ISLAM DIVYANGKA [PERSON_NAME] Manager [PERSON_NAME] [PERSON_NAME]…" at bounding box center [143, 116] width 238 height 23
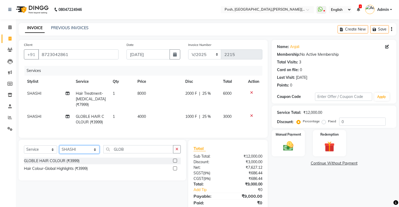
click at [78, 148] on select "Select Stylist [PERSON_NAME] ISLAM DIVYANGKA [PERSON_NAME] Manager [PERSON_NAME…" at bounding box center [79, 150] width 40 height 8
click at [59, 146] on select "Select Stylist [PERSON_NAME] ISLAM DIVYANGKA [PERSON_NAME] Manager [PERSON_NAME…" at bounding box center [79, 150] width 40 height 8
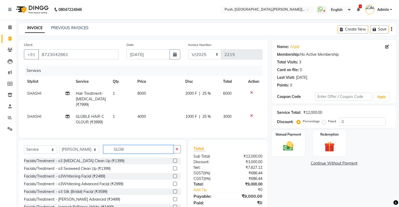
click at [122, 146] on input "GLOB" at bounding box center [138, 149] width 70 height 8
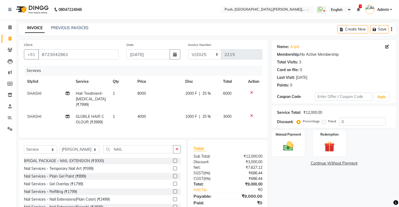
click at [173, 197] on label at bounding box center [175, 199] width 4 height 4
click at [173, 198] on input "checkbox" at bounding box center [174, 199] width 3 height 3
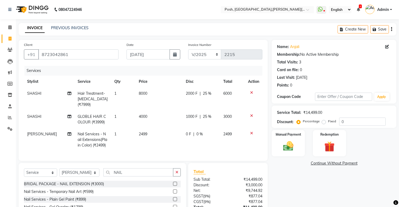
click at [145, 132] on span "2499" at bounding box center [143, 134] width 9 height 5
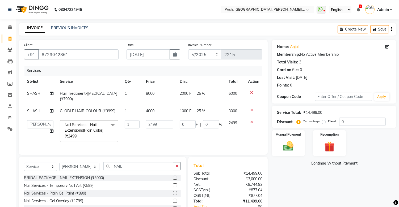
click at [145, 130] on td "2499" at bounding box center [160, 131] width 34 height 28
click at [150, 120] on input "2499" at bounding box center [159, 124] width 27 height 8
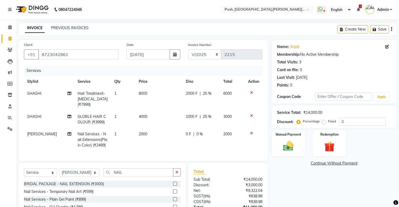
click at [148, 133] on td "2000" at bounding box center [158, 139] width 47 height 23
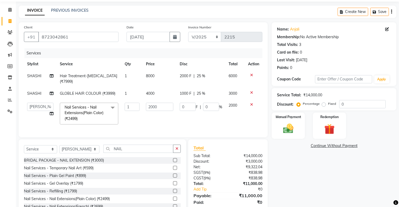
scroll to position [35, 0]
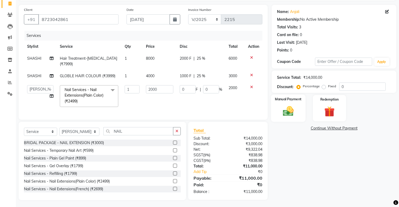
click at [296, 109] on img at bounding box center [289, 111] width 18 height 12
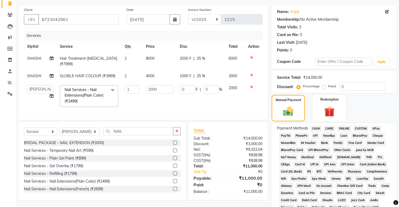
click at [315, 126] on span "CASH" at bounding box center [315, 129] width 11 height 6
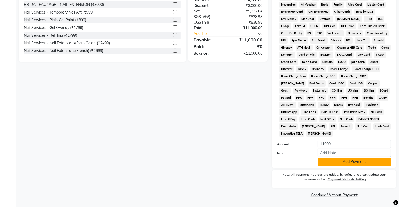
click at [340, 164] on button "Add Payment" at bounding box center [353, 162] width 73 height 8
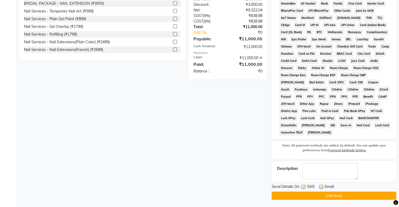
click at [301, 189] on label at bounding box center [303, 187] width 4 height 4
click at [301, 189] on input "checkbox" at bounding box center [302, 187] width 3 height 3
click at [300, 198] on button "Checkout" at bounding box center [334, 196] width 125 height 8
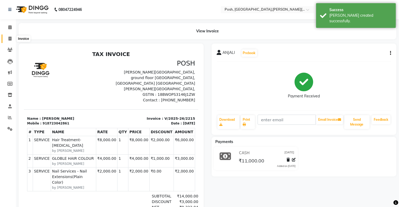
click at [9, 39] on icon at bounding box center [10, 39] width 3 height 4
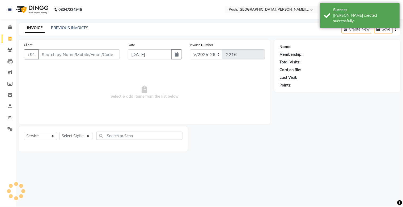
click at [52, 55] on input "Client" at bounding box center [79, 54] width 82 height 10
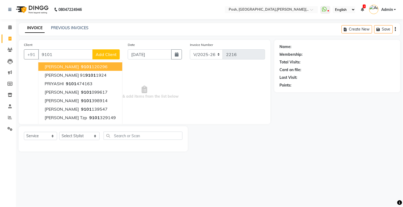
click at [53, 53] on input "9101" at bounding box center [65, 54] width 54 height 10
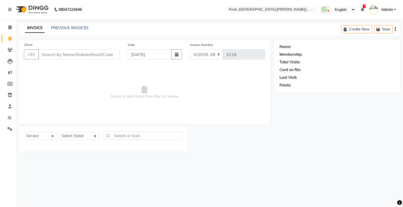
click at [46, 53] on input "Client" at bounding box center [79, 54] width 82 height 10
click at [301, 184] on div "08047224946 Select Location × Posh, [GEOGRAPHIC_DATA],[PERSON_NAME] [GEOGRAPHIC…" at bounding box center [201, 103] width 403 height 207
click at [46, 53] on input "Client" at bounding box center [79, 54] width 82 height 10
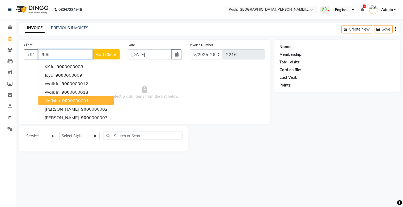
click at [70, 100] on ngb-highlight "900 0000001" at bounding box center [75, 100] width 28 height 5
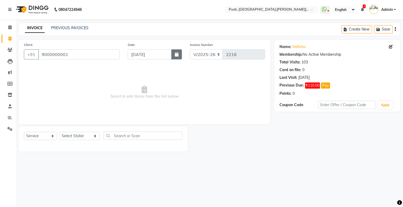
click at [179, 52] on button "button" at bounding box center [176, 54] width 11 height 10
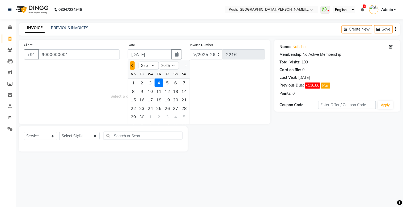
click at [133, 65] on span "Previous month" at bounding box center [133, 66] width 2 height 2
click at [160, 99] on div "14" at bounding box center [159, 100] width 9 height 9
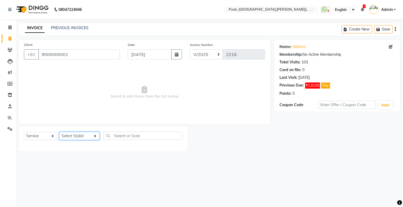
click at [83, 137] on select "Select Stylist [PERSON_NAME] ISLAM DIVYANGKA [PERSON_NAME] Manager [PERSON_NAME…" at bounding box center [79, 136] width 40 height 8
click at [59, 132] on select "Select Stylist [PERSON_NAME] ISLAM DIVYANGKA [PERSON_NAME] Manager [PERSON_NAME…" at bounding box center [79, 136] width 40 height 8
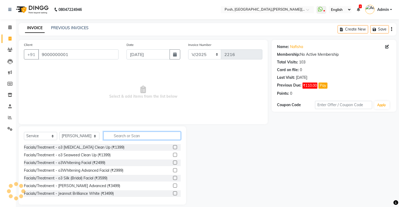
click at [122, 138] on input "text" at bounding box center [141, 136] width 77 height 8
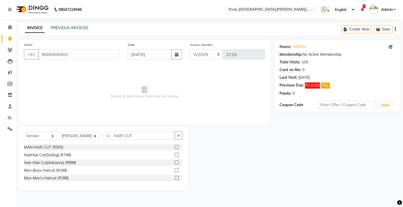
click at [176, 171] on label at bounding box center [177, 170] width 4 height 4
click at [176, 171] on input "checkbox" at bounding box center [176, 170] width 3 height 3
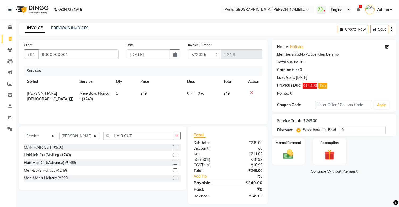
click at [141, 94] on span "249" at bounding box center [143, 93] width 6 height 5
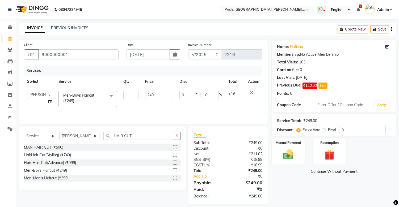
click at [141, 94] on td "1" at bounding box center [131, 99] width 22 height 23
click at [149, 94] on input "249" at bounding box center [159, 95] width 28 height 8
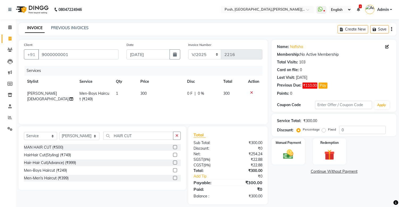
click at [148, 104] on td "300" at bounding box center [160, 97] width 47 height 18
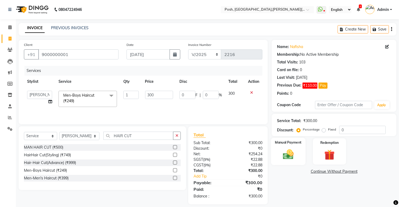
click at [285, 155] on img at bounding box center [289, 155] width 18 height 12
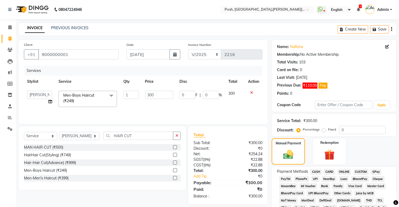
scroll to position [131, 0]
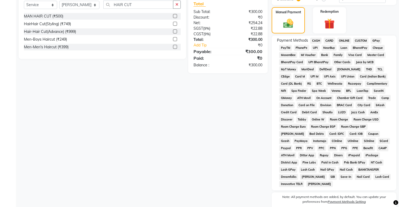
click at [316, 46] on span "UPI" at bounding box center [315, 48] width 8 height 6
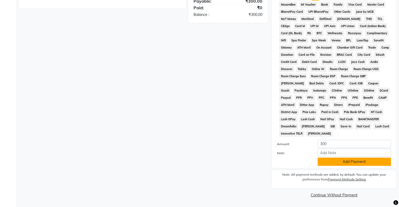
click at [351, 165] on button "Add Payment" at bounding box center [353, 162] width 73 height 8
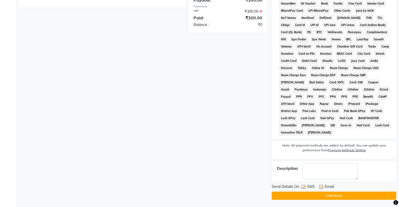
click at [304, 189] on label at bounding box center [303, 187] width 4 height 4
click at [304, 189] on input "checkbox" at bounding box center [302, 187] width 3 height 3
click at [315, 201] on main "INVOICE PREVIOUS INVOICES Create New Save Client [PHONE_NUMBER] Date [DATE] Inv…" at bounding box center [207, 24] width 383 height 368
click at [311, 197] on button "Checkout" at bounding box center [334, 196] width 125 height 8
